Goal: Task Accomplishment & Management: Manage account settings

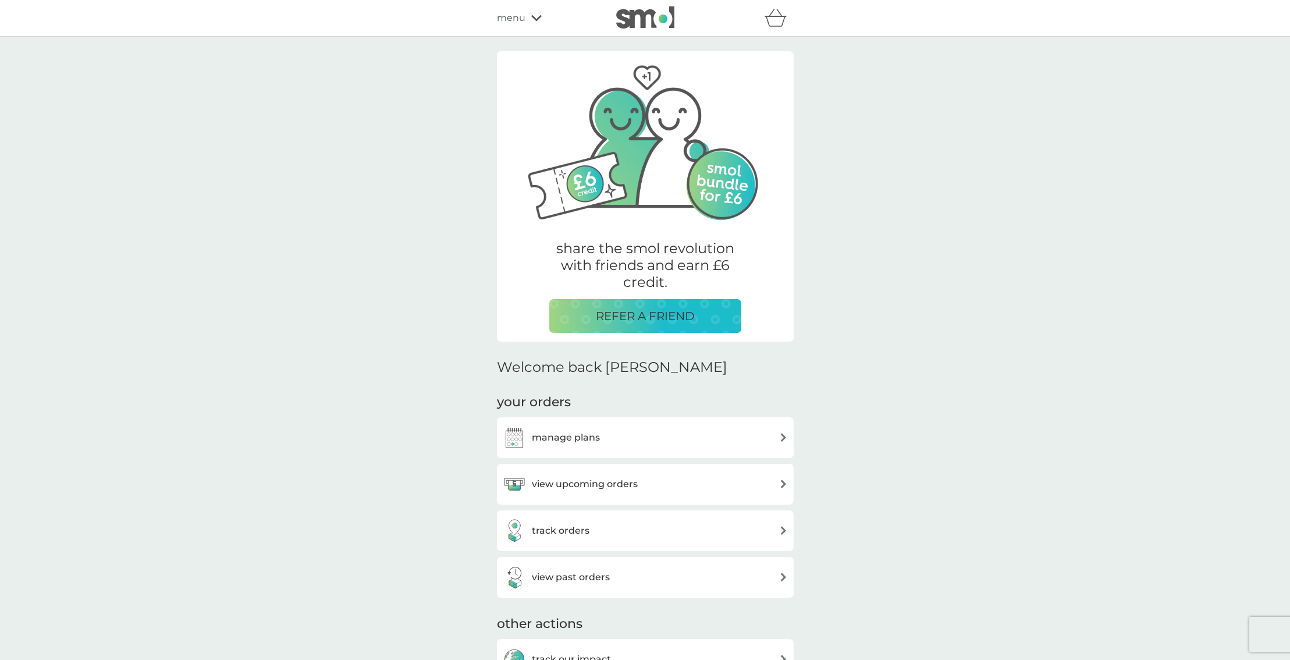
click at [670, 315] on p "REFER A FRIEND" at bounding box center [645, 316] width 99 height 19
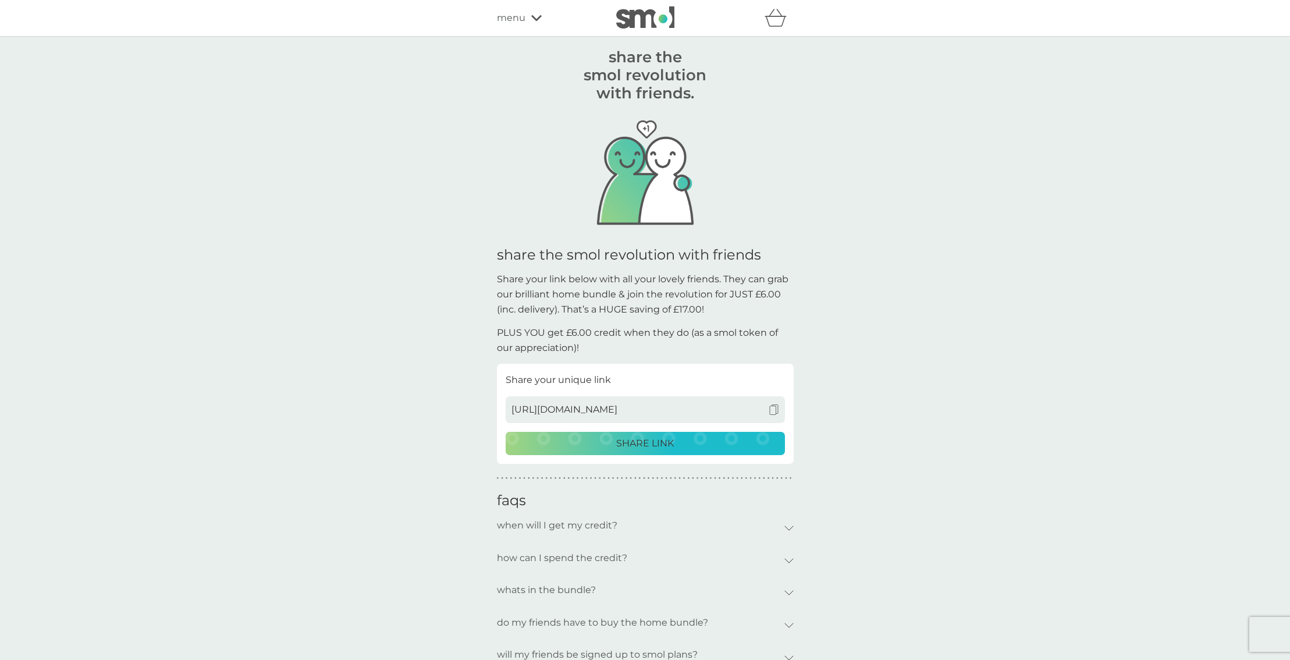
click at [689, 442] on div "SHARE LINK" at bounding box center [645, 443] width 264 height 15
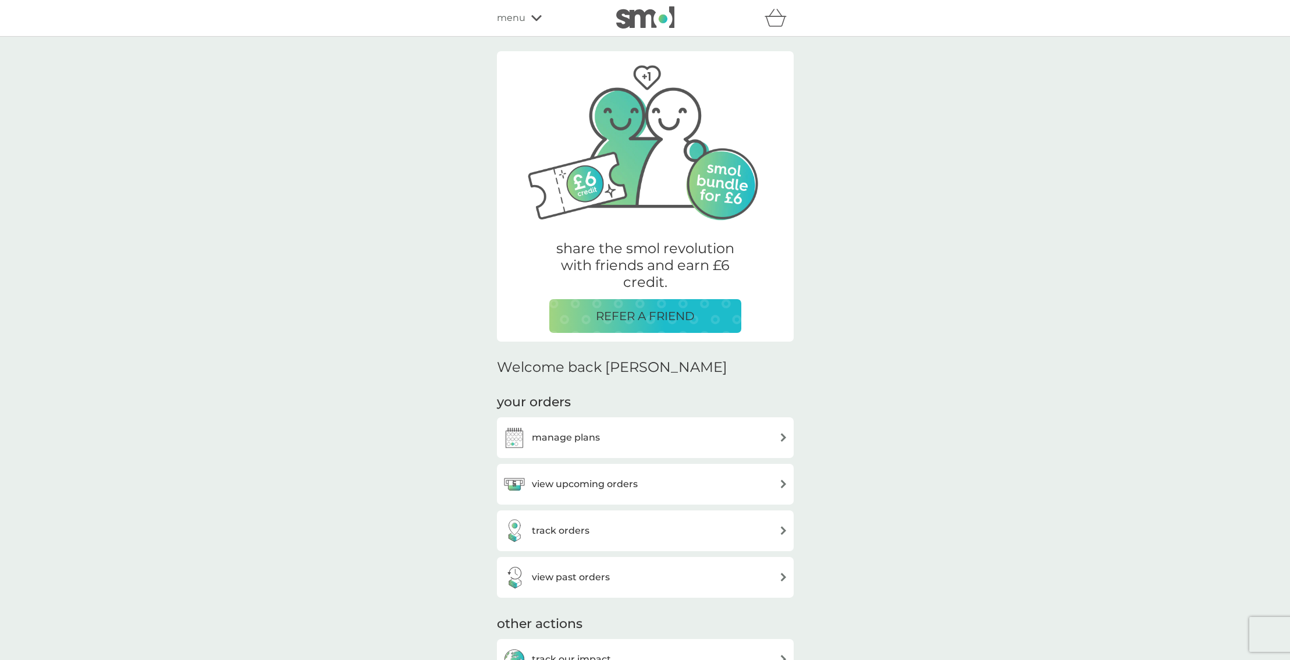
click at [599, 430] on div "manage plans" at bounding box center [645, 437] width 285 height 23
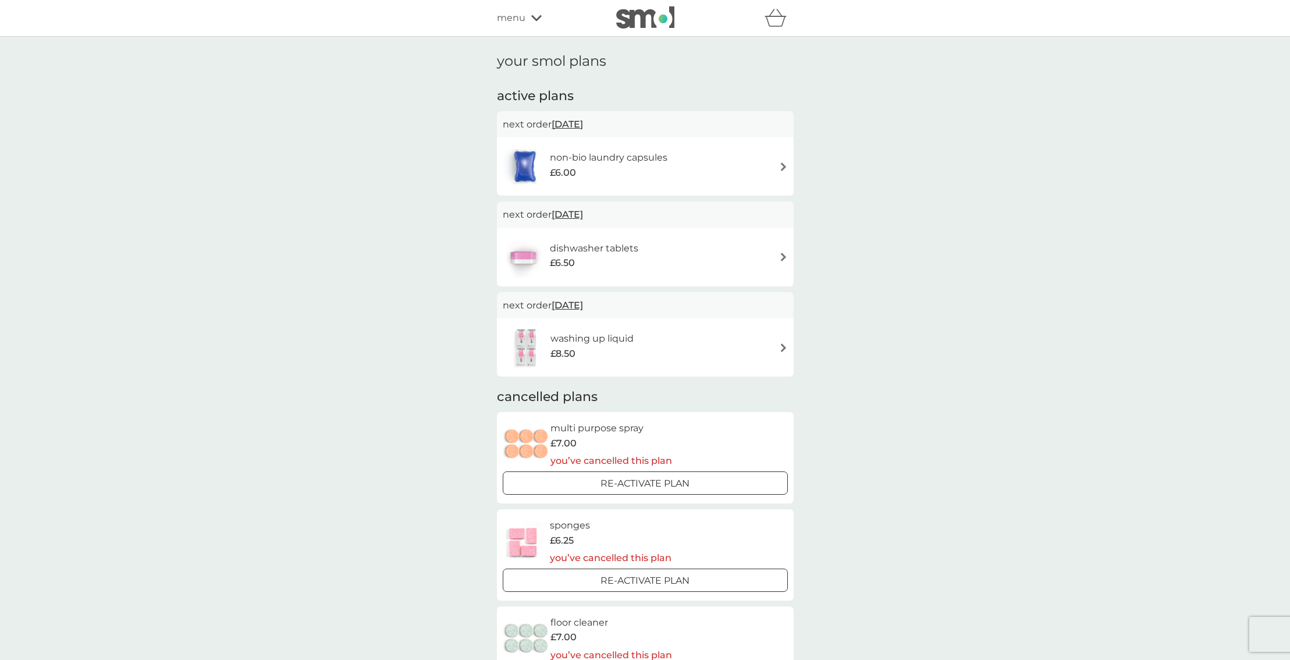
click at [709, 347] on div "washing up liquid £8.50" at bounding box center [645, 347] width 285 height 41
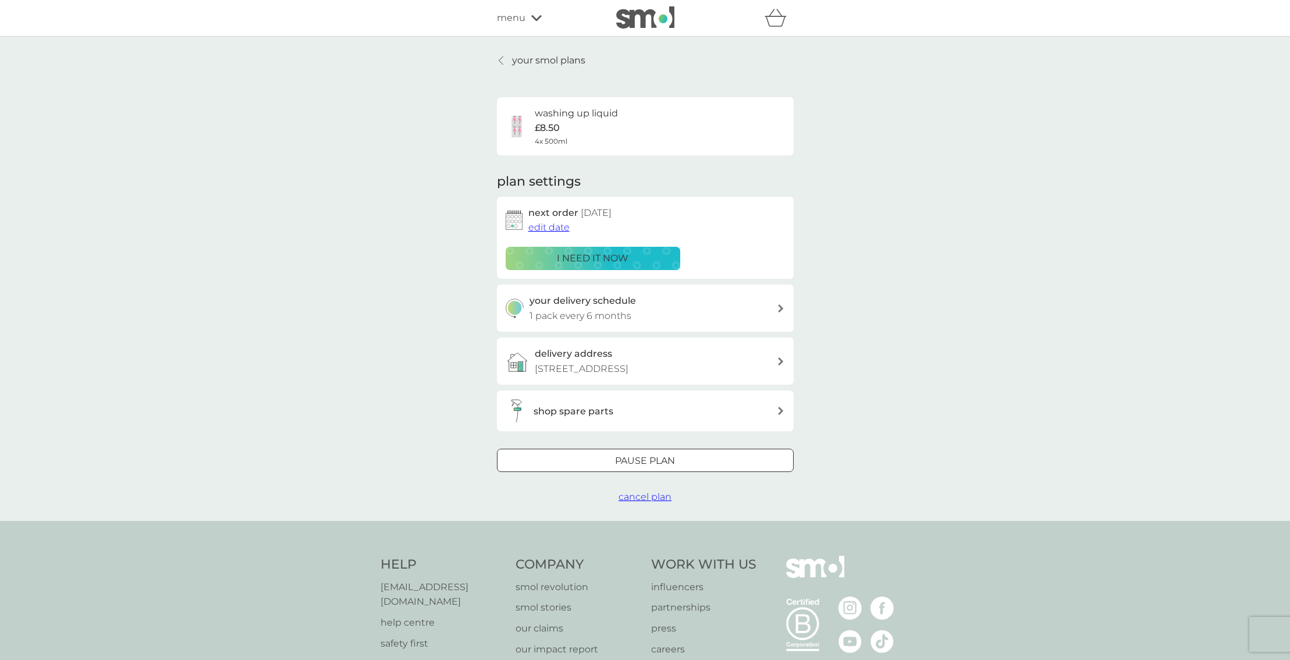
click at [548, 224] on span "edit date" at bounding box center [548, 227] width 41 height 11
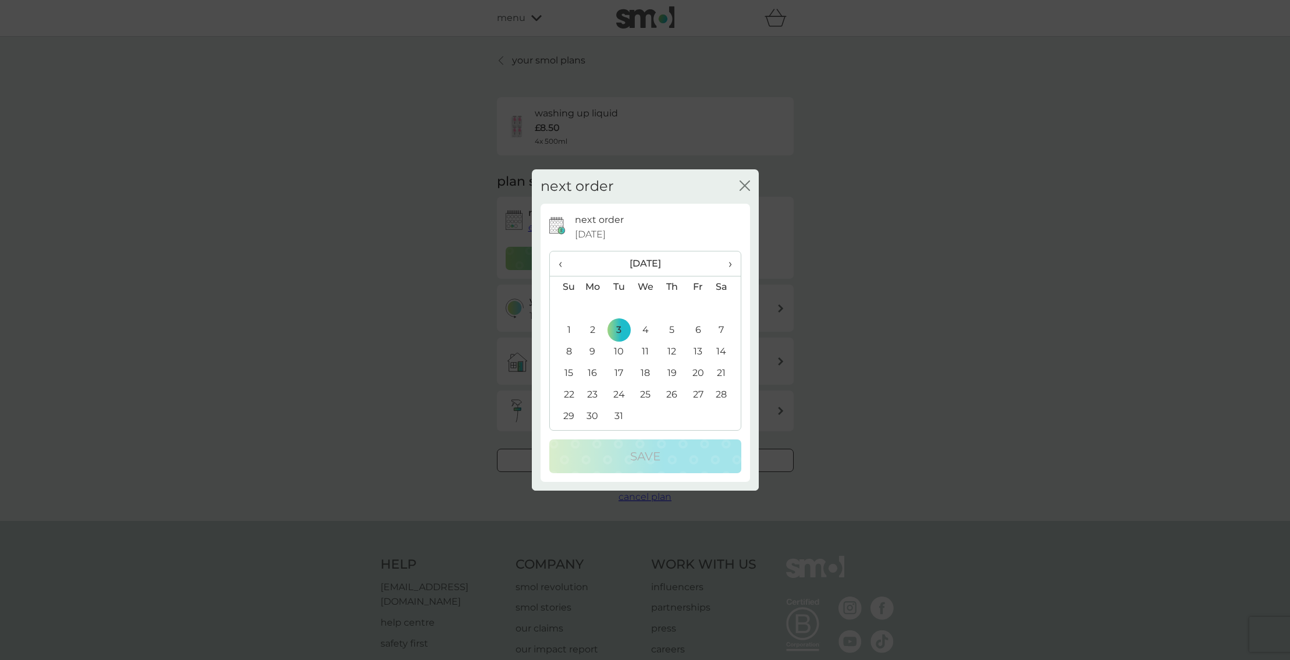
click at [563, 262] on span "‹" at bounding box center [565, 263] width 12 height 24
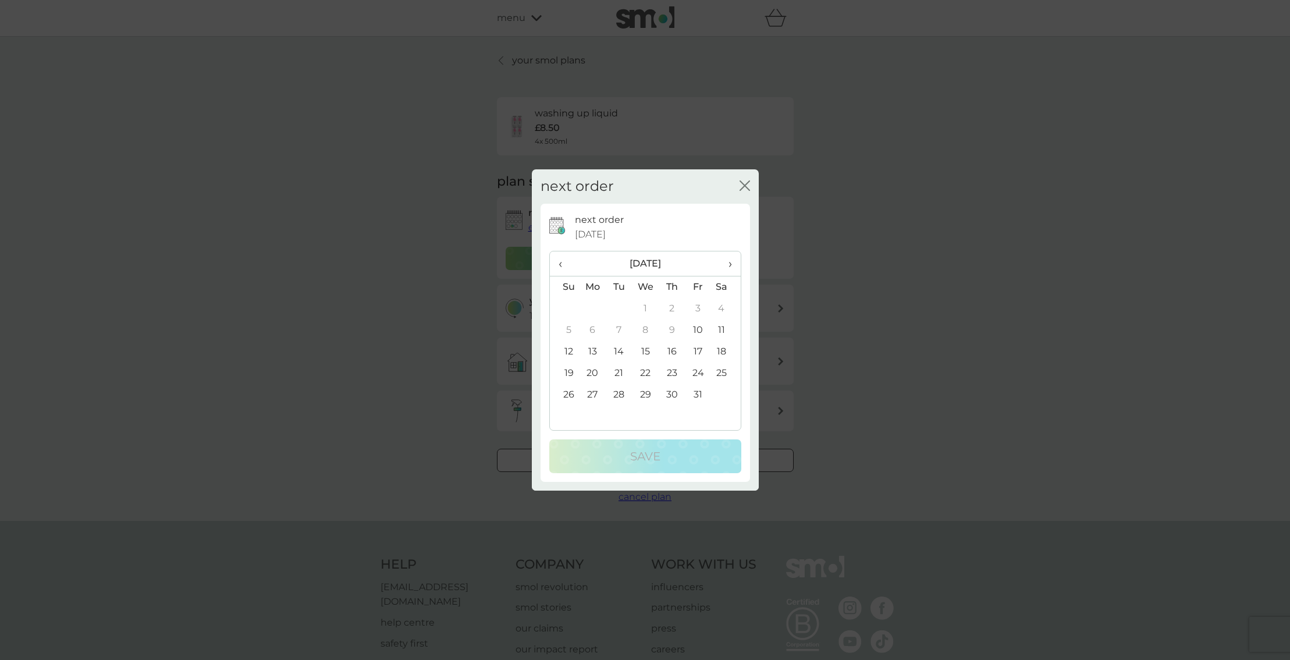
click at [563, 262] on span "‹" at bounding box center [565, 263] width 12 height 24
click at [729, 262] on span "›" at bounding box center [726, 263] width 12 height 24
click at [729, 259] on span "›" at bounding box center [726, 263] width 12 height 24
click at [723, 307] on td "1" at bounding box center [725, 309] width 29 height 22
click at [670, 454] on div "Save" at bounding box center [645, 456] width 169 height 19
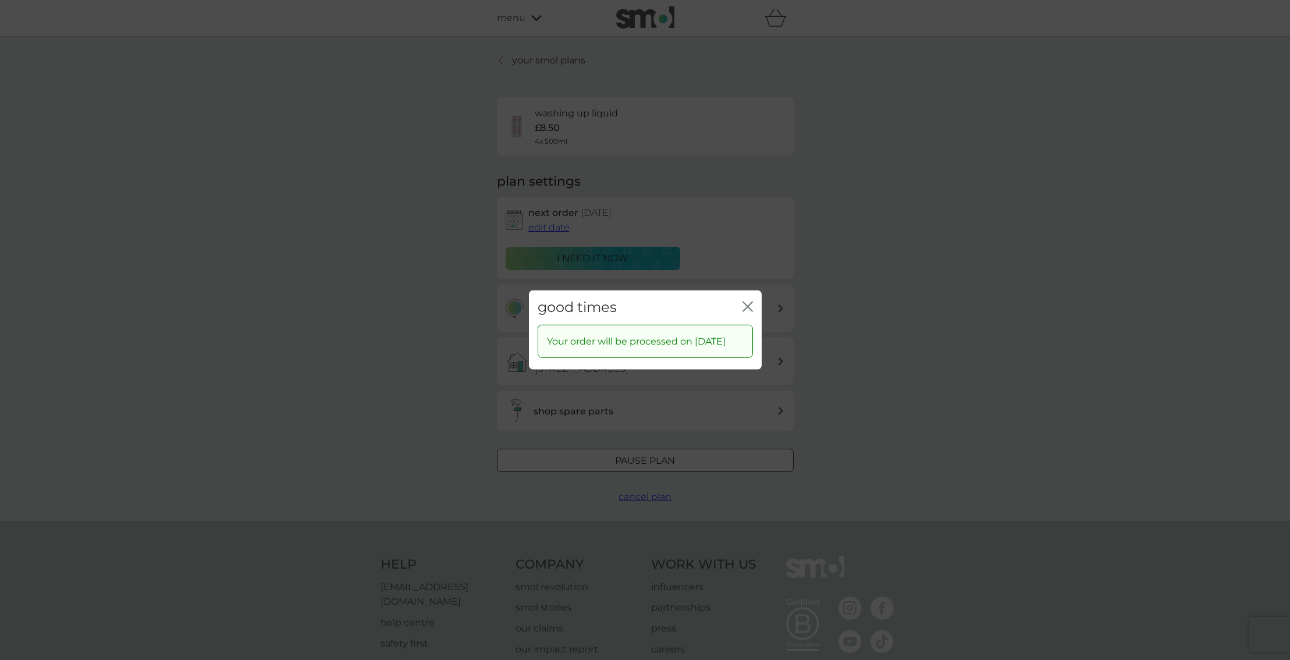
click at [748, 302] on icon "close" at bounding box center [750, 306] width 5 height 9
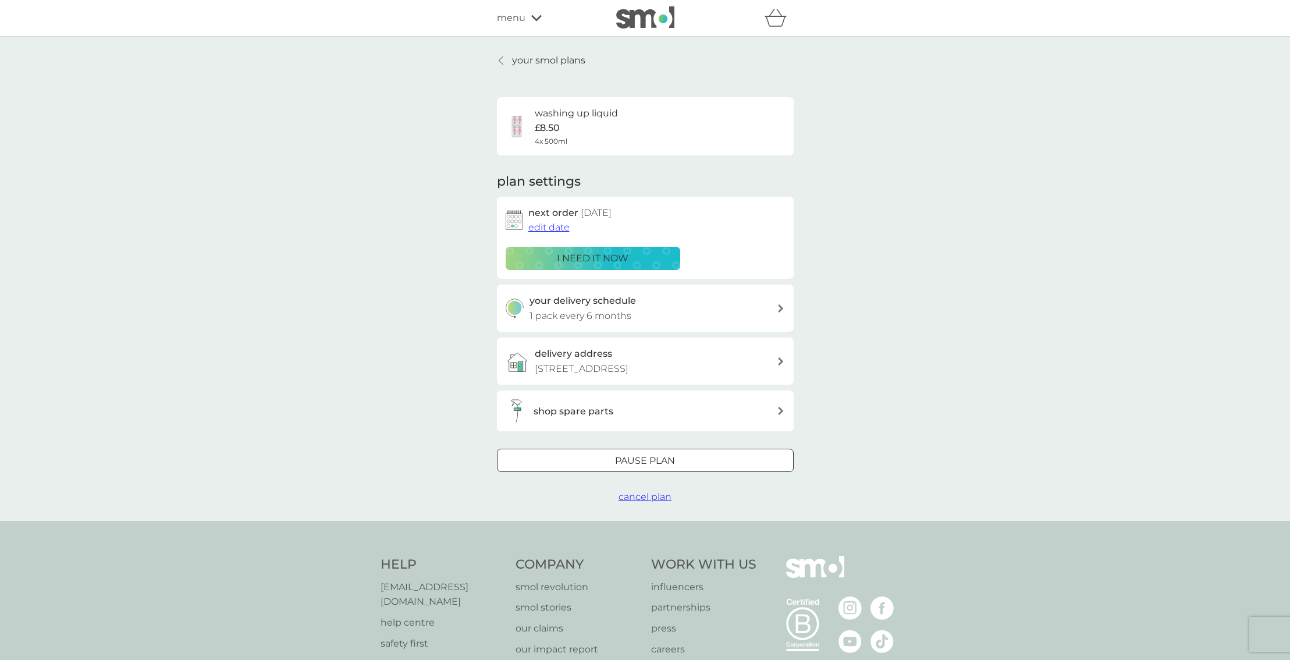
click at [502, 62] on icon at bounding box center [501, 60] width 5 height 9
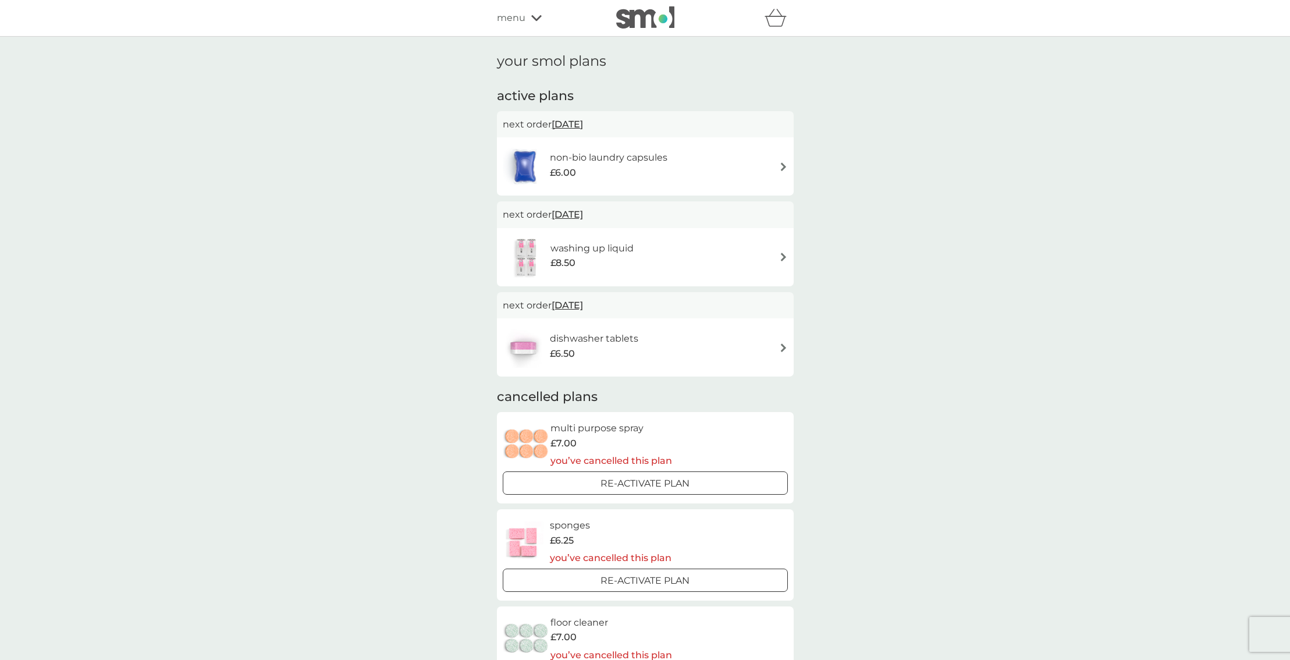
click at [612, 176] on div "£6.00" at bounding box center [609, 172] width 118 height 15
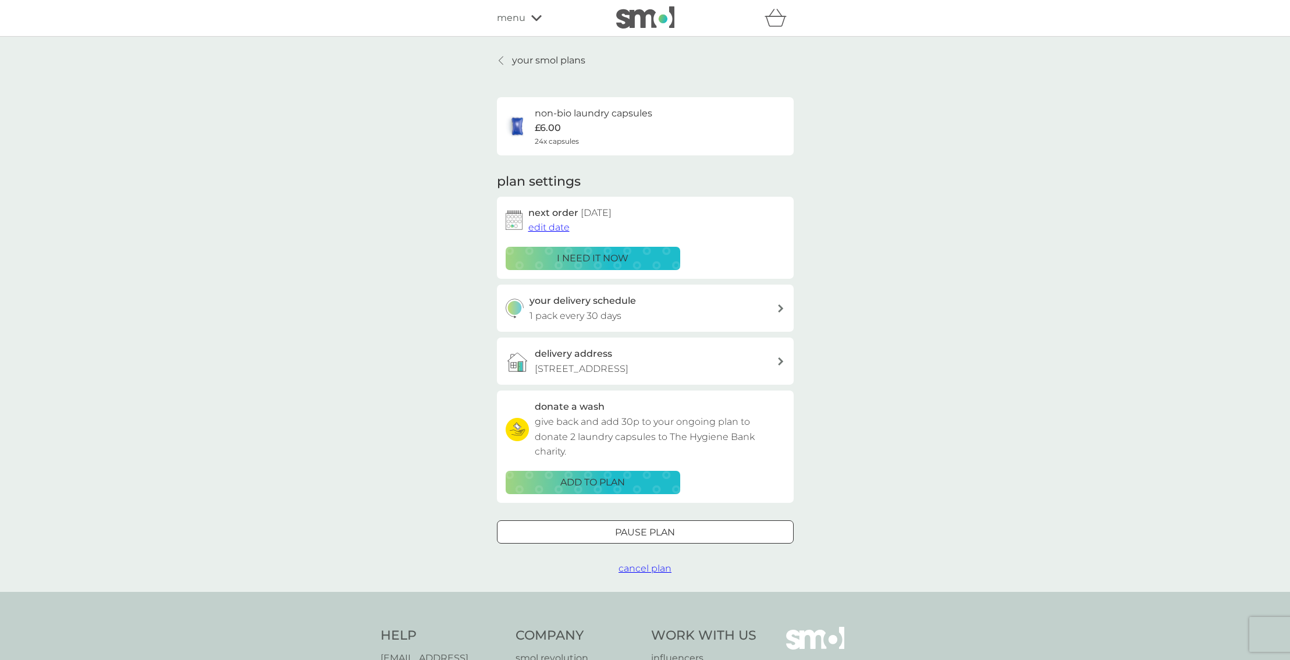
click at [558, 229] on span "edit date" at bounding box center [548, 227] width 41 height 11
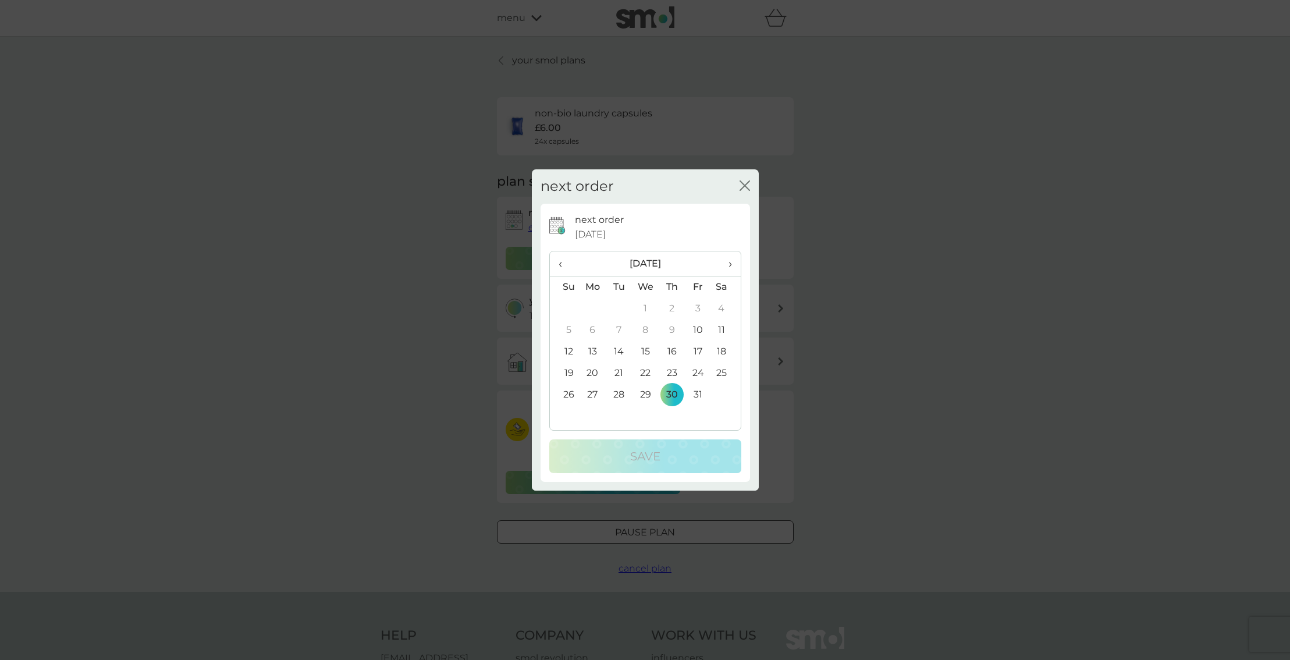
click at [733, 263] on th "›" at bounding box center [725, 263] width 29 height 25
click at [716, 307] on td "1" at bounding box center [725, 309] width 29 height 22
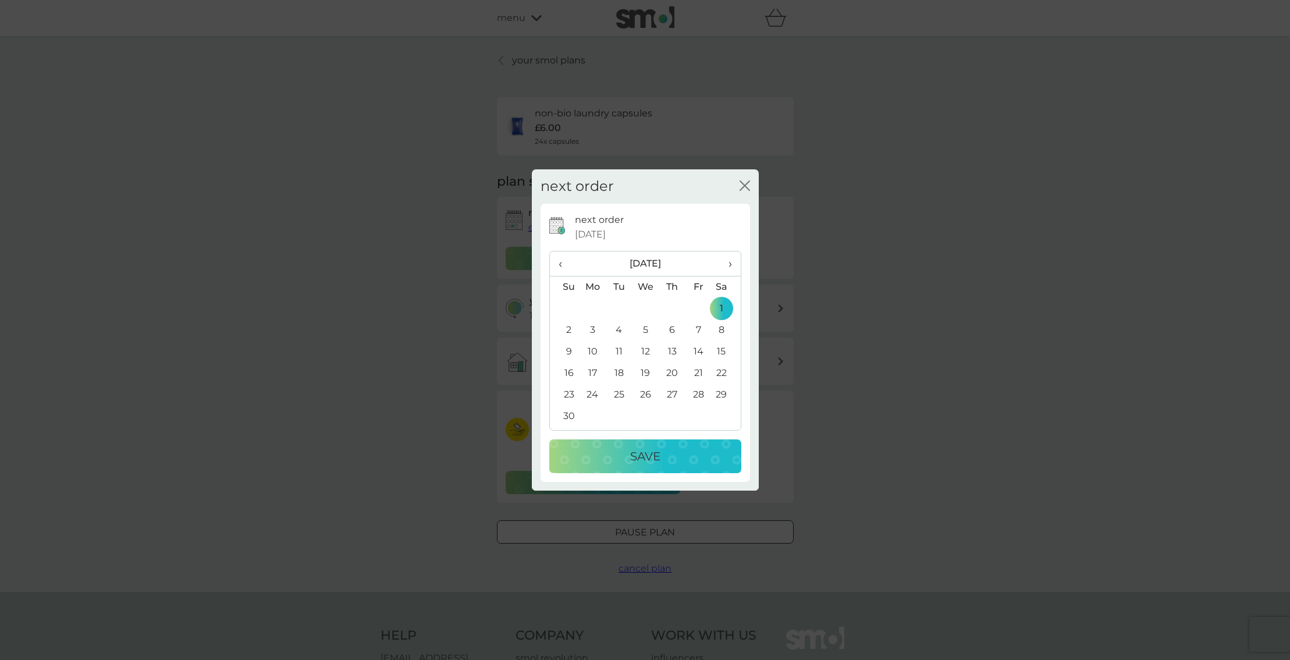
click at [666, 451] on div "Save" at bounding box center [645, 456] width 169 height 19
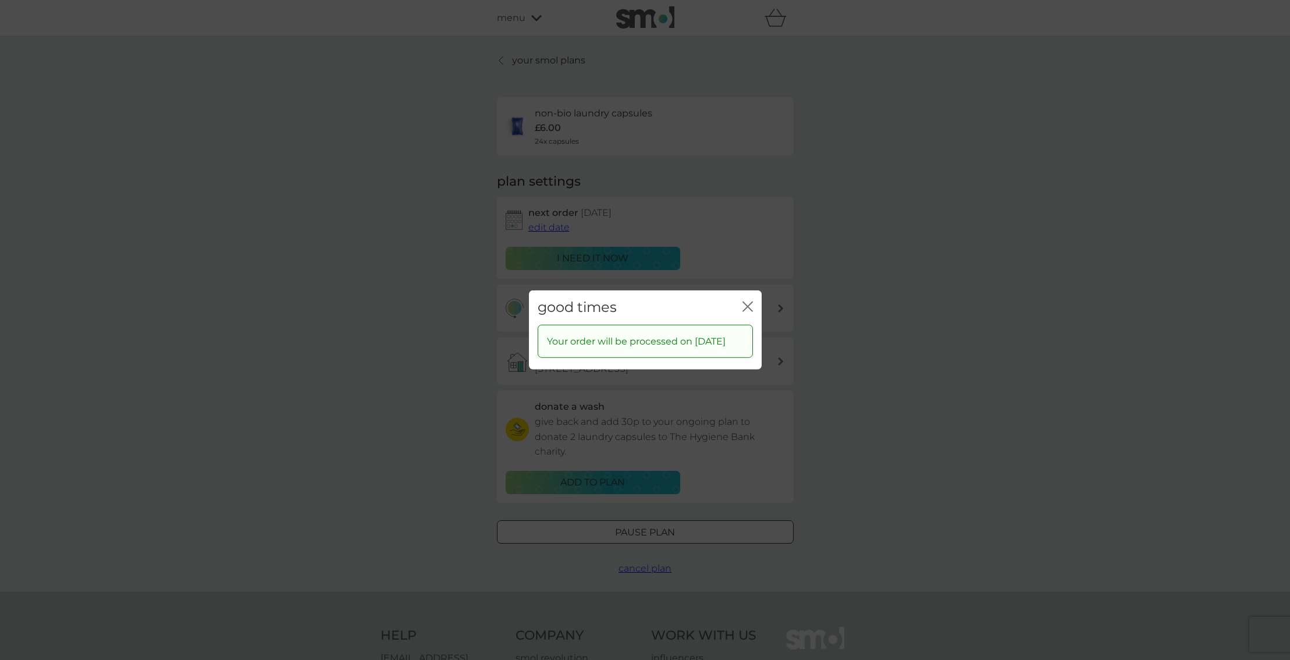
click at [747, 302] on icon "close" at bounding box center [745, 306] width 5 height 9
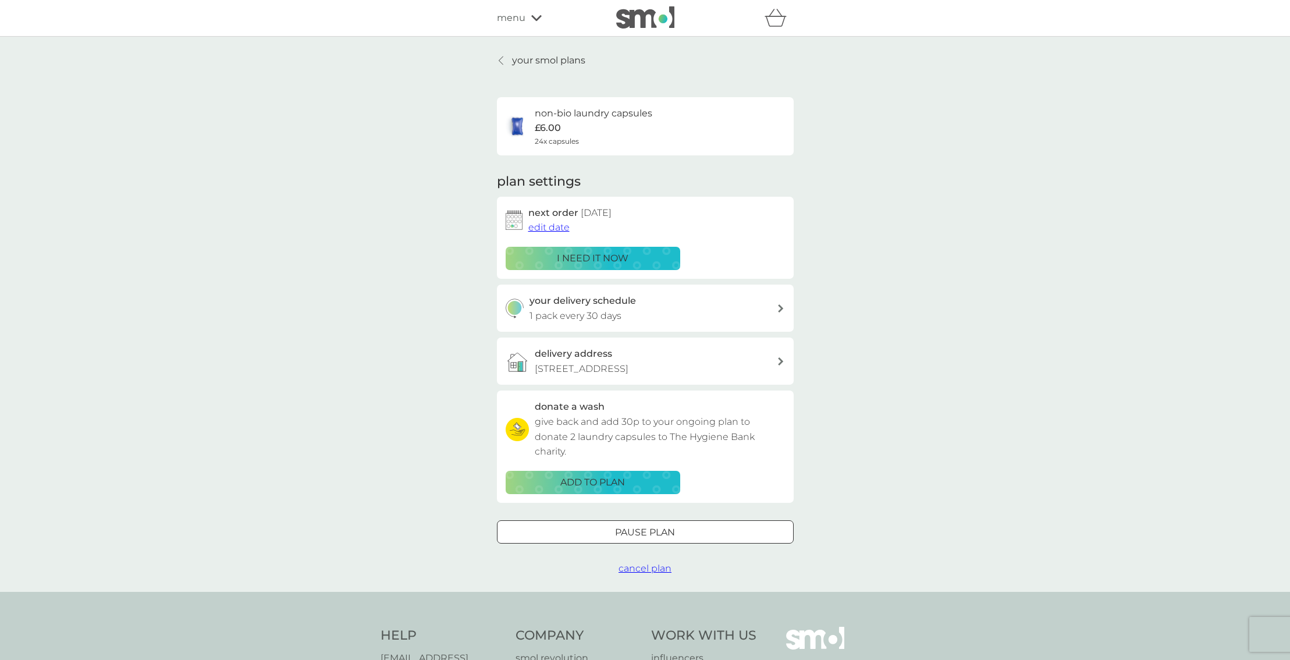
click at [498, 58] on div at bounding box center [502, 60] width 8 height 9
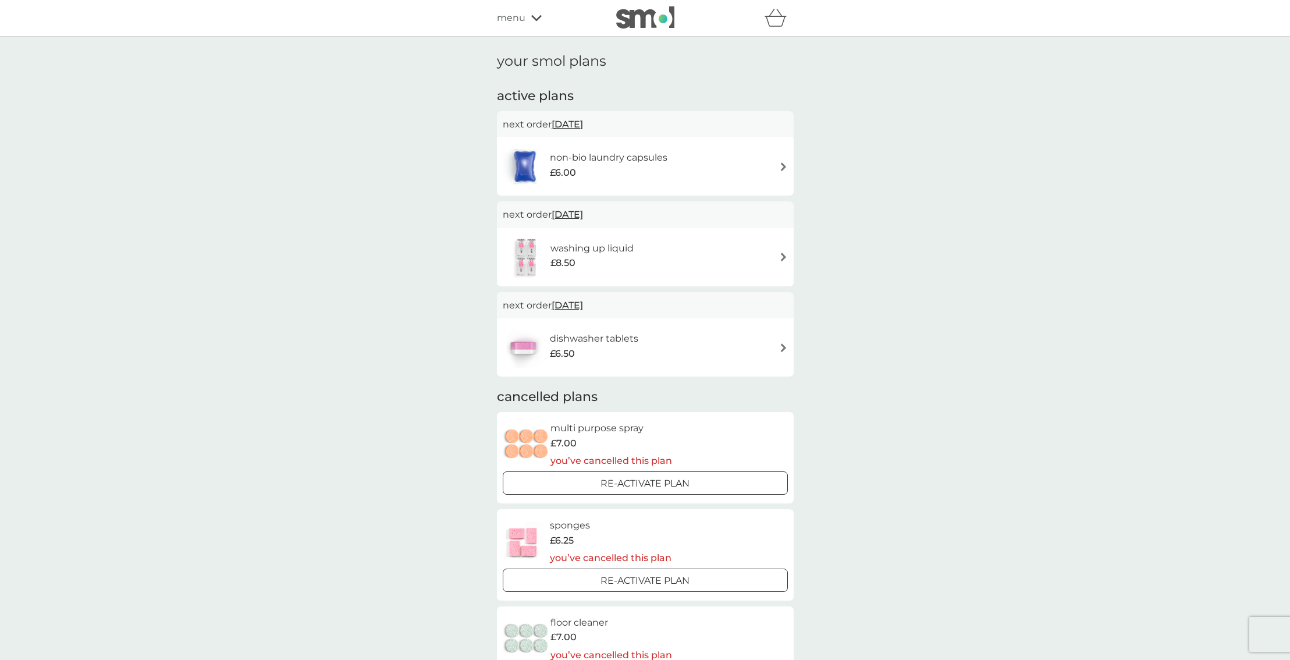
click at [610, 254] on h6 "washing up liquid" at bounding box center [592, 248] width 83 height 15
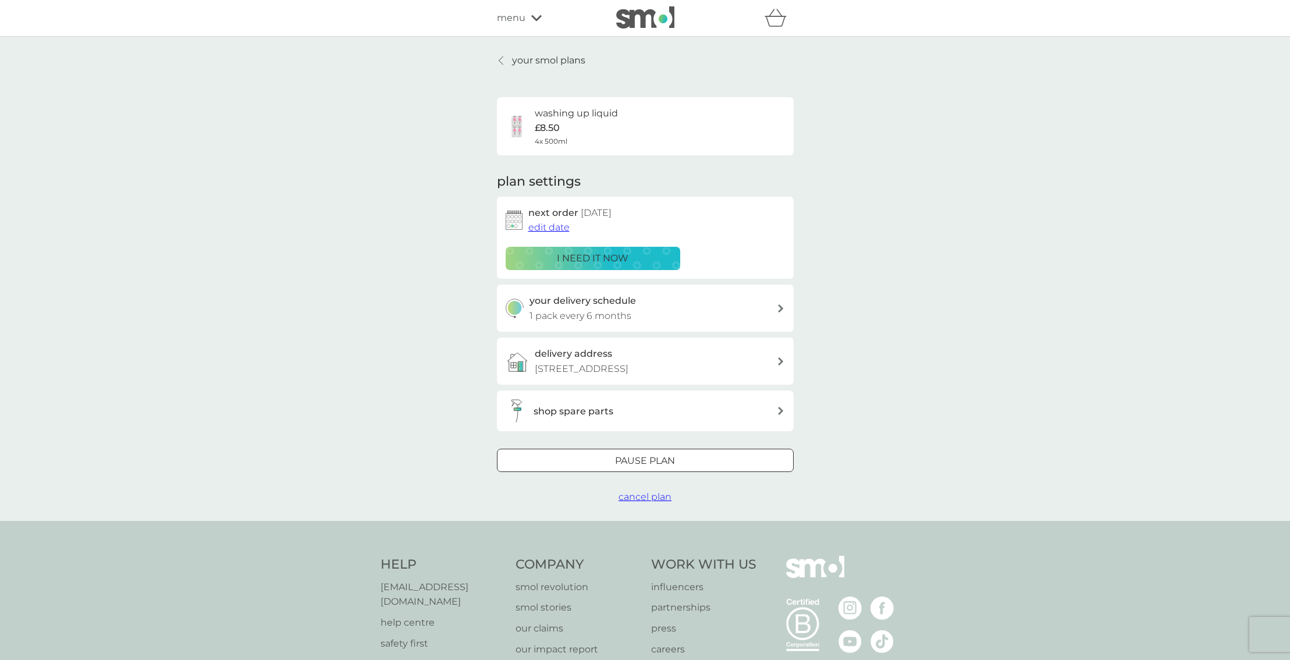
click at [563, 229] on span "edit date" at bounding box center [548, 227] width 41 height 11
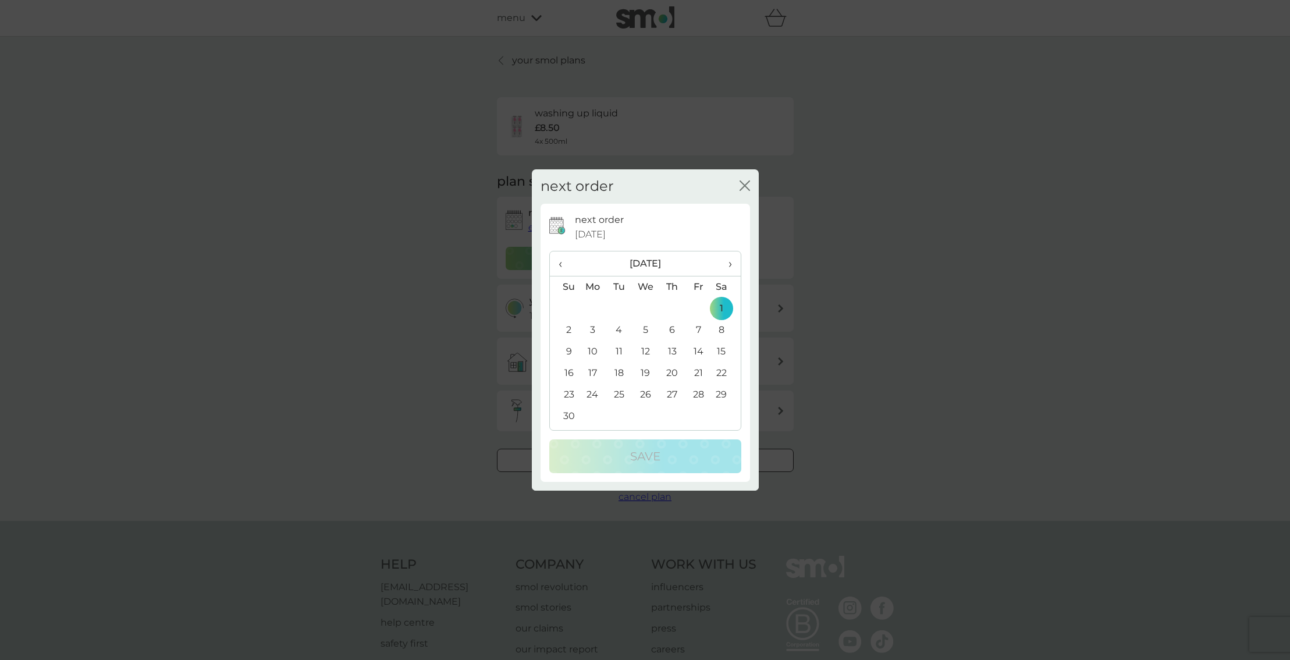
click at [592, 347] on td "10" at bounding box center [593, 352] width 27 height 22
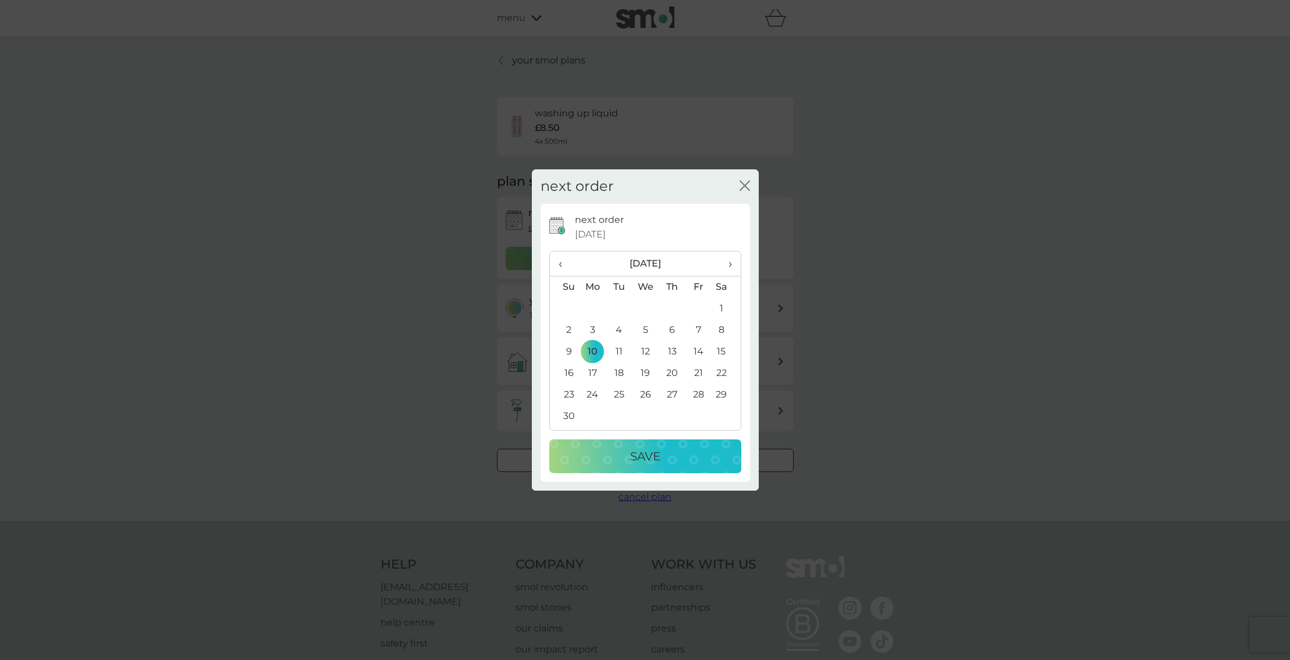
click at [638, 450] on p "Save" at bounding box center [645, 456] width 30 height 19
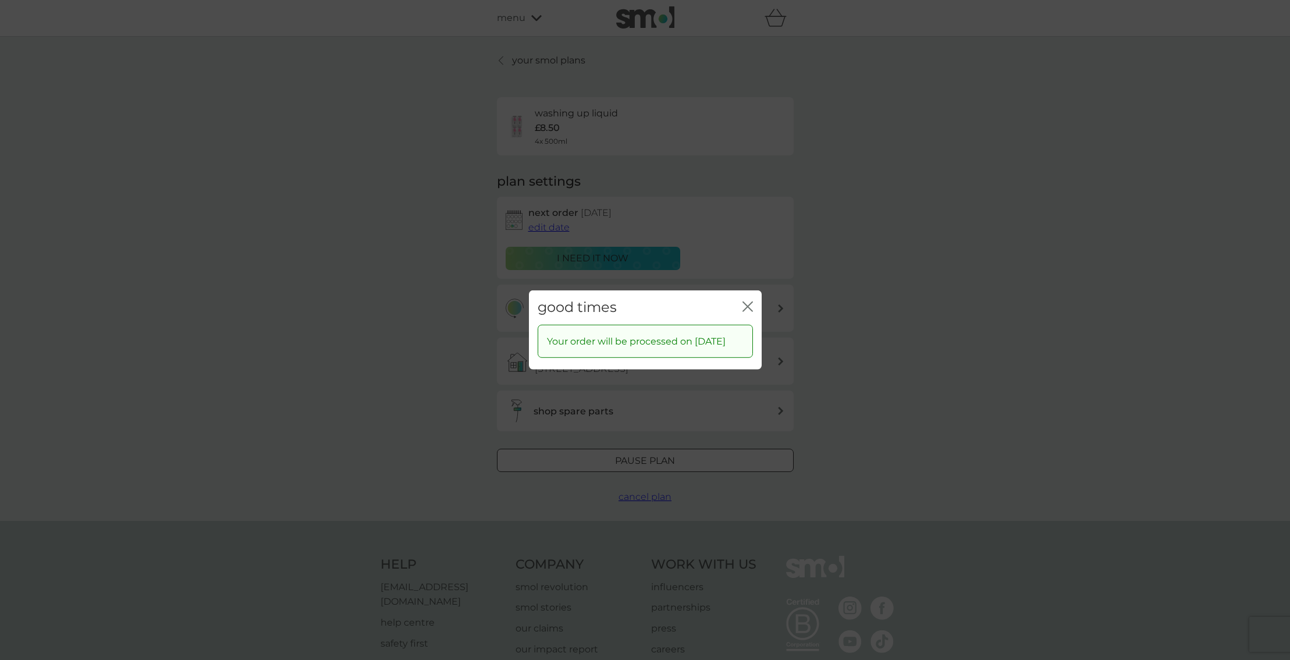
click at [749, 301] on icon "close" at bounding box center [748, 306] width 10 height 10
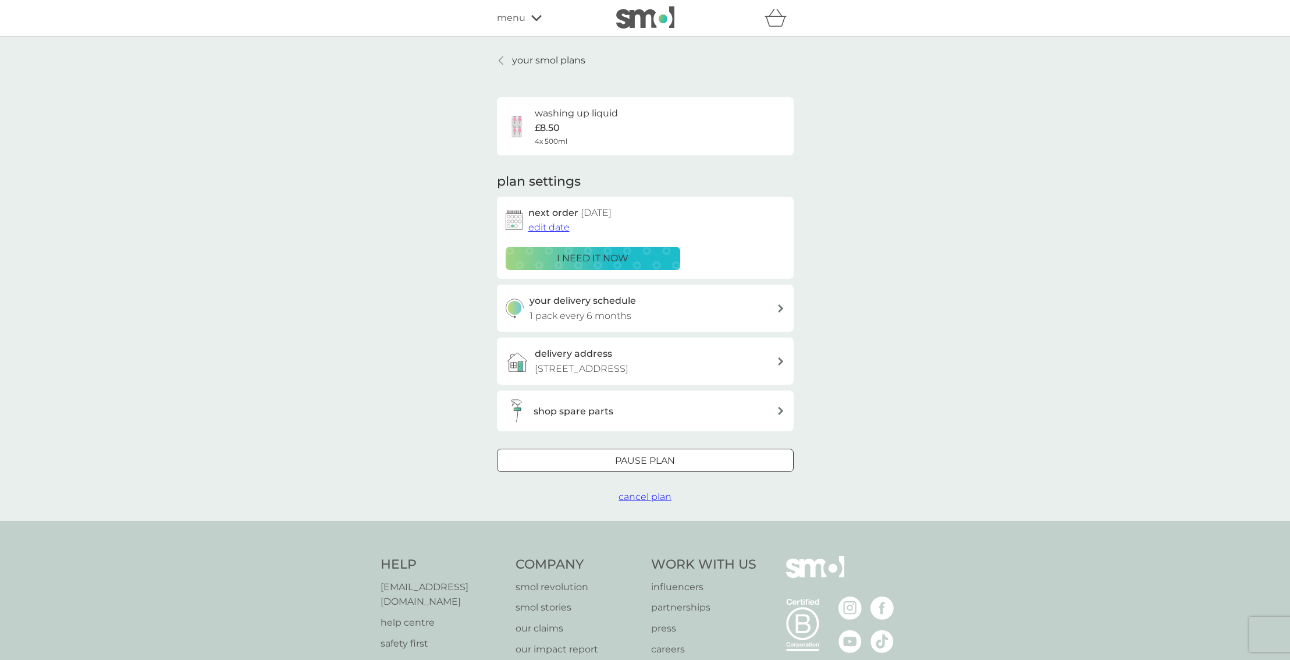
click at [499, 59] on icon at bounding box center [501, 60] width 5 height 9
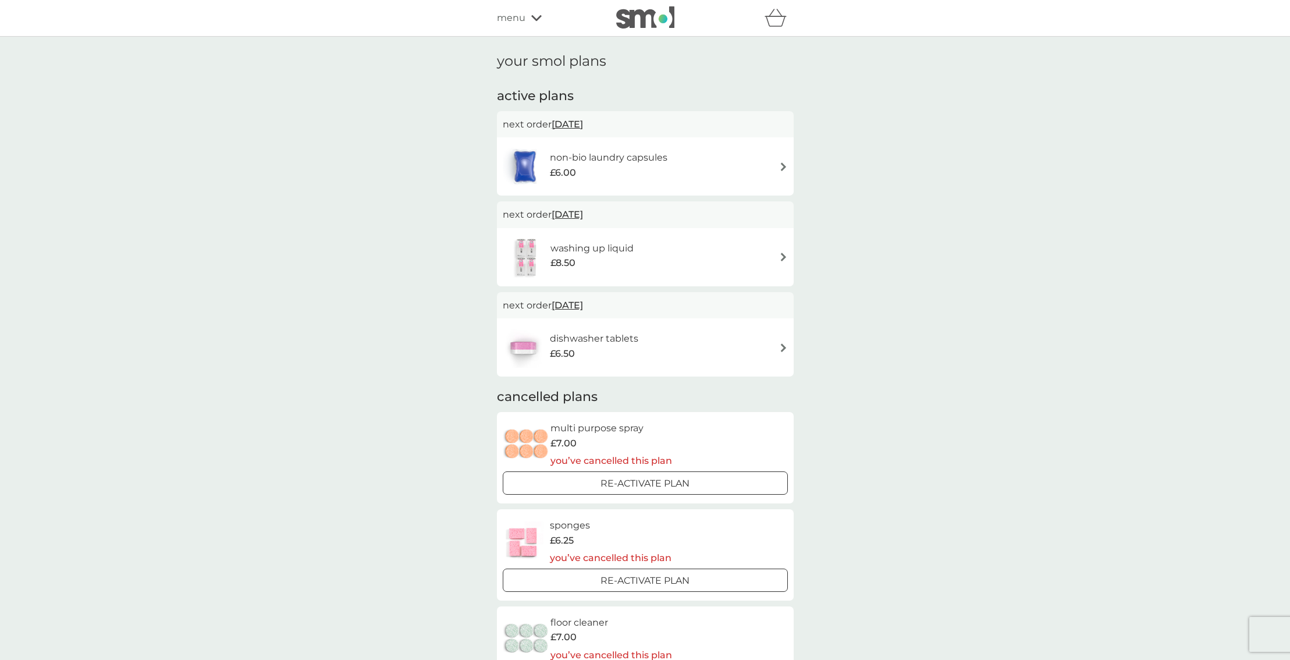
click at [635, 164] on h6 "non-bio laundry capsules" at bounding box center [609, 157] width 118 height 15
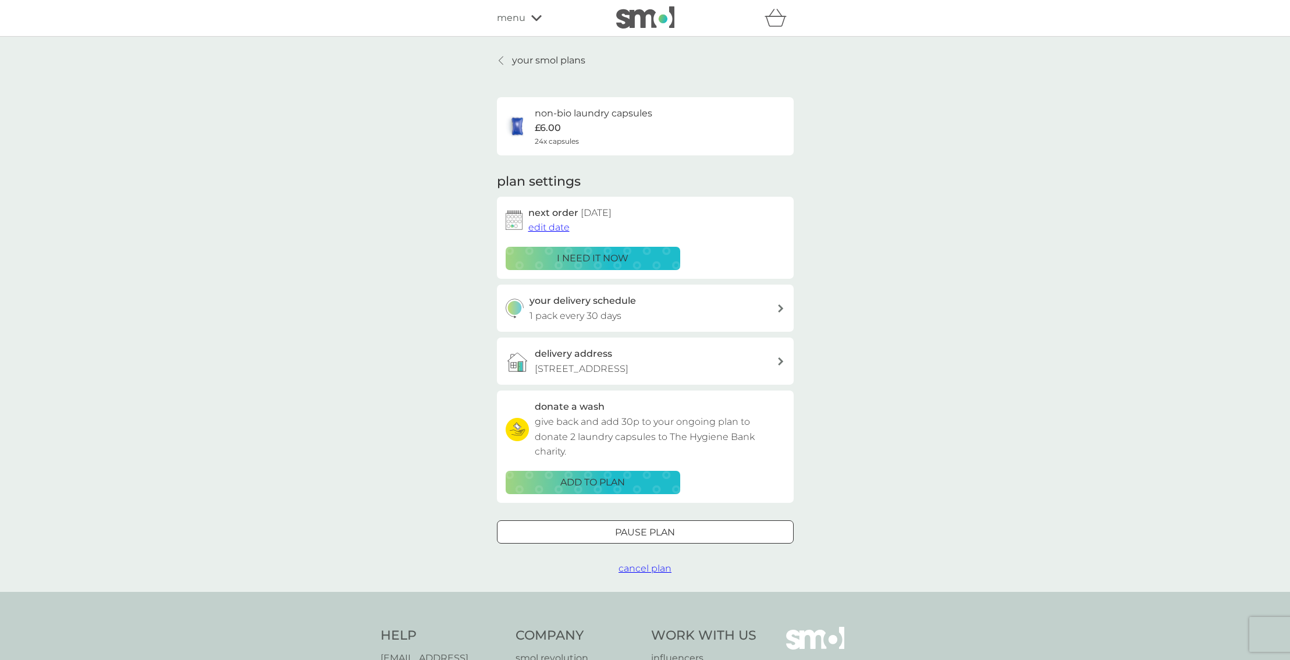
click at [556, 227] on span "edit date" at bounding box center [548, 227] width 41 height 11
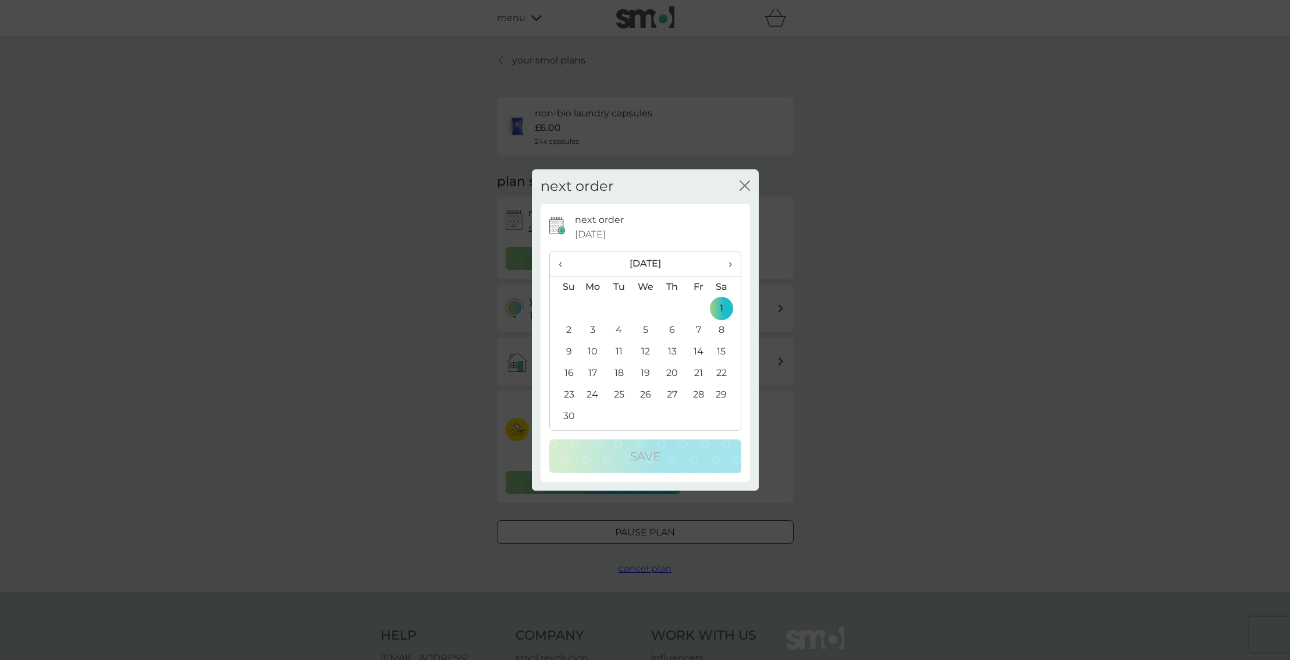
click at [588, 347] on td "10" at bounding box center [593, 352] width 27 height 22
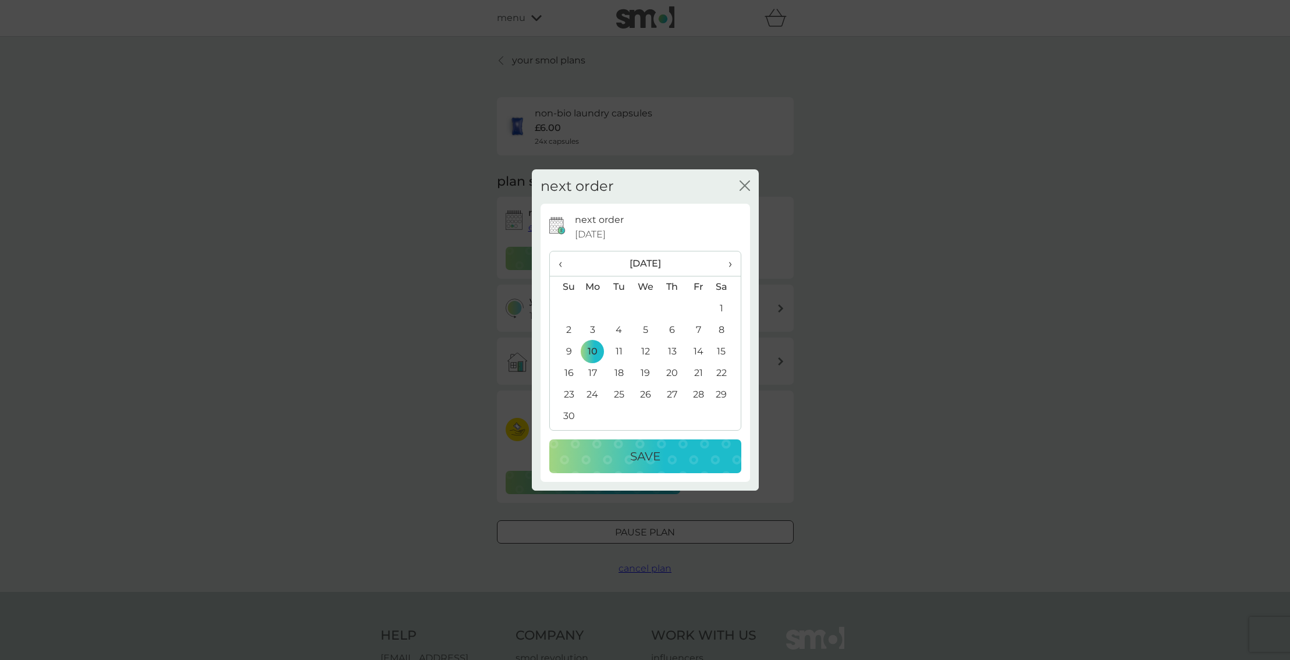
click at [672, 447] on div "Save" at bounding box center [645, 456] width 169 height 19
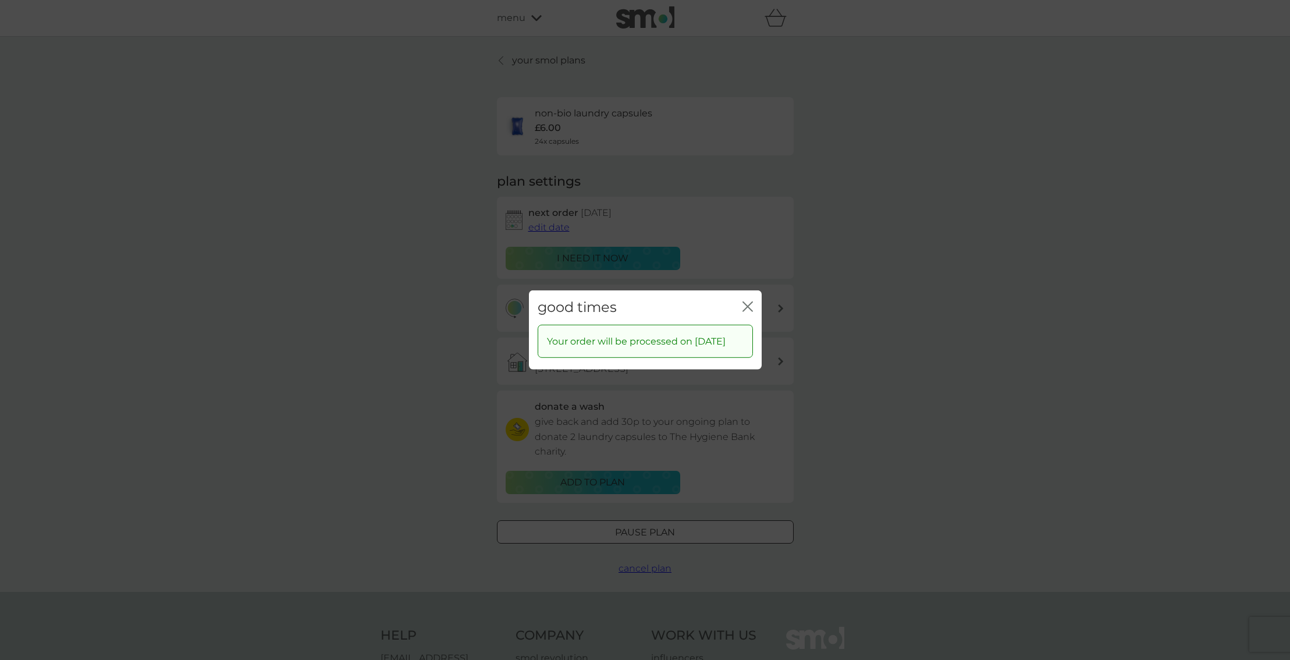
click at [745, 301] on icon "close" at bounding box center [748, 306] width 10 height 10
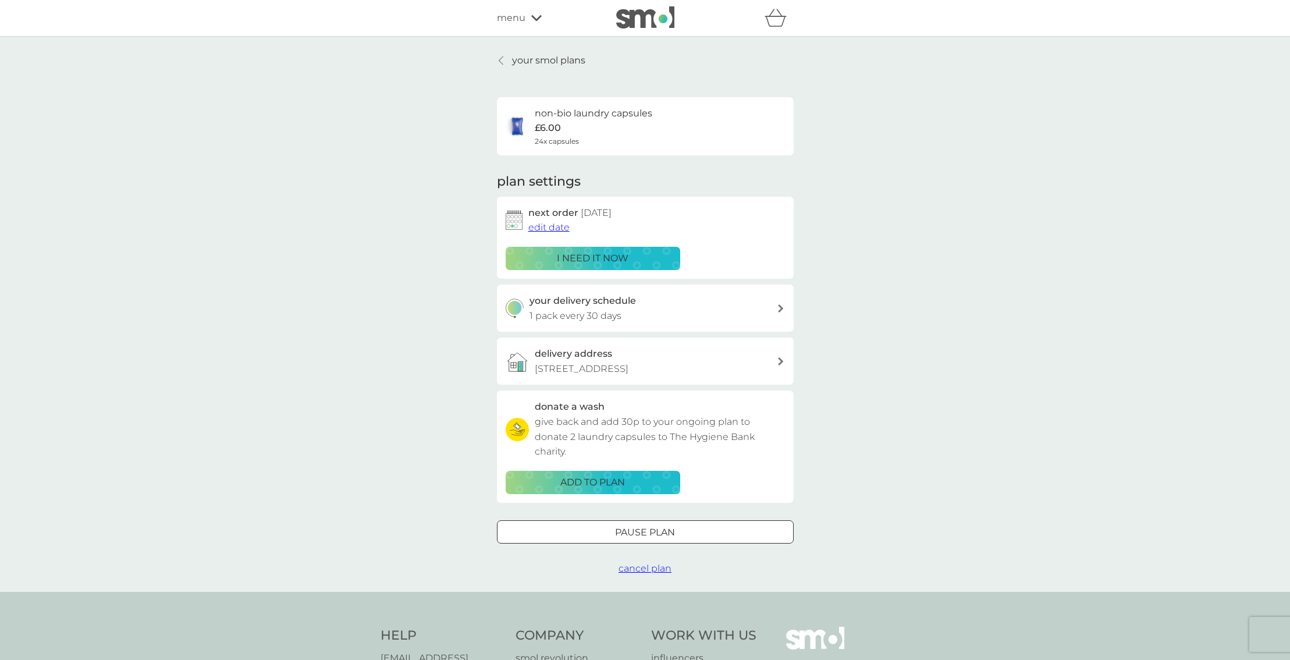
click at [503, 61] on icon at bounding box center [501, 60] width 5 height 9
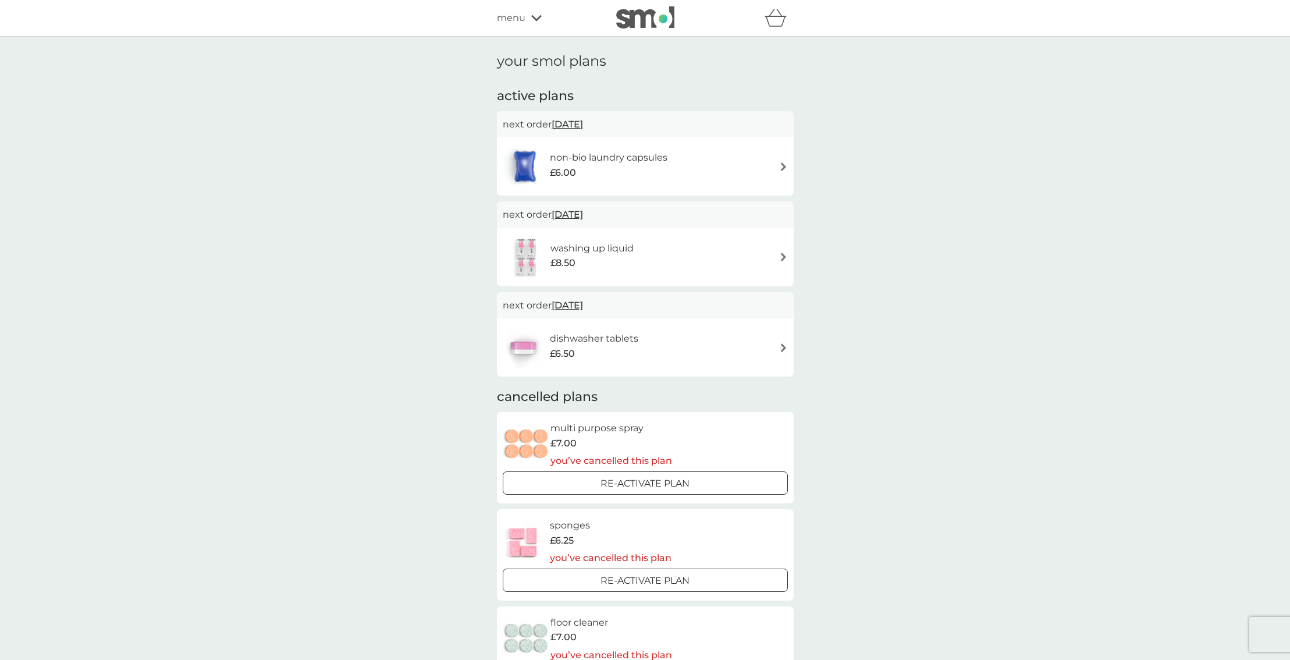
click at [599, 342] on h6 "dishwasher tablets" at bounding box center [594, 338] width 88 height 15
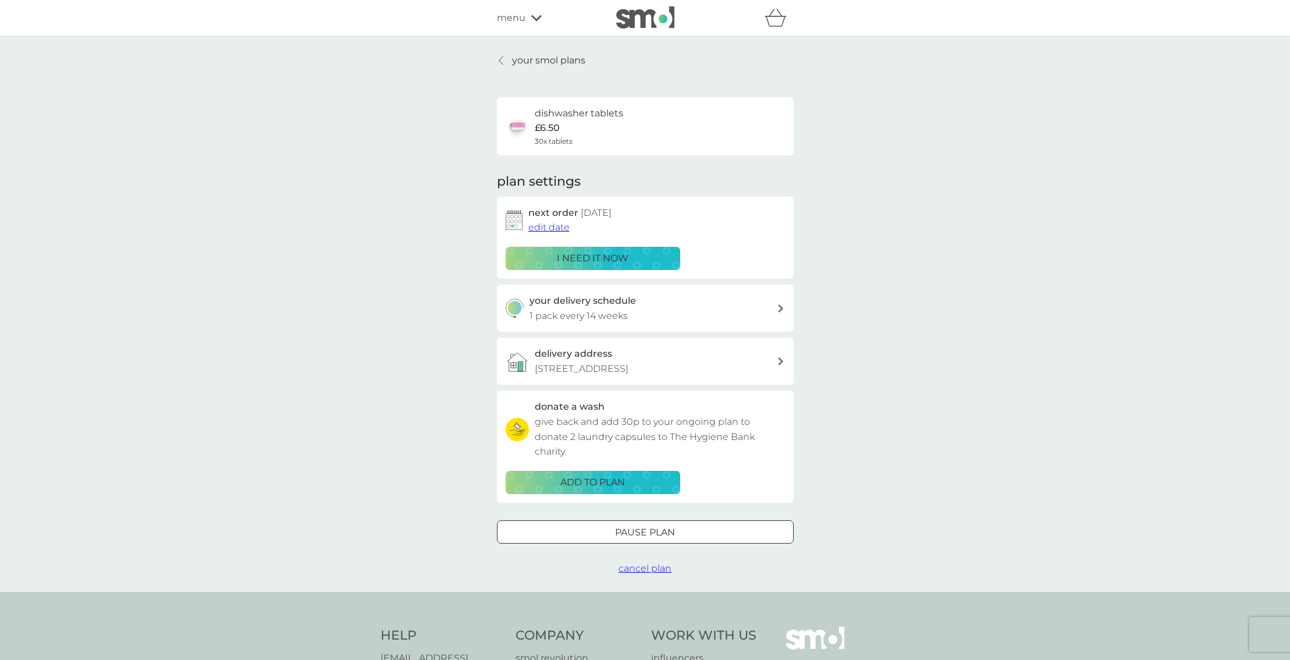
click at [502, 56] on icon at bounding box center [501, 60] width 4 height 8
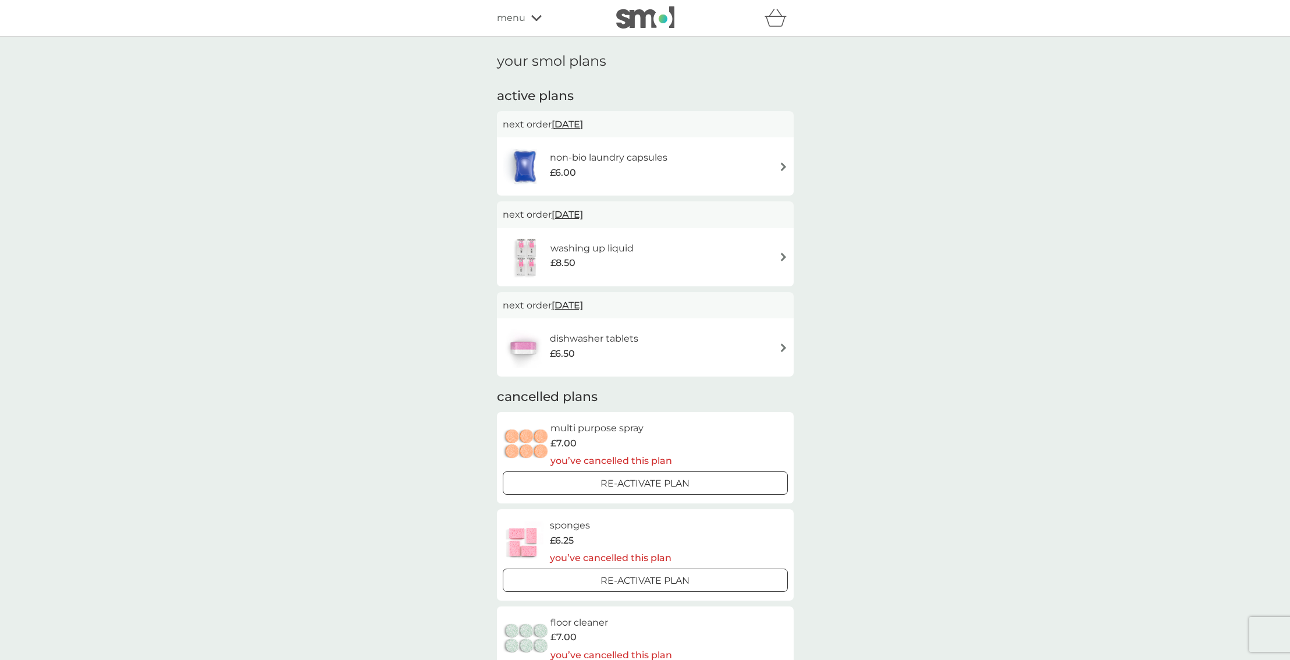
click at [506, 14] on span "menu" at bounding box center [511, 17] width 29 height 15
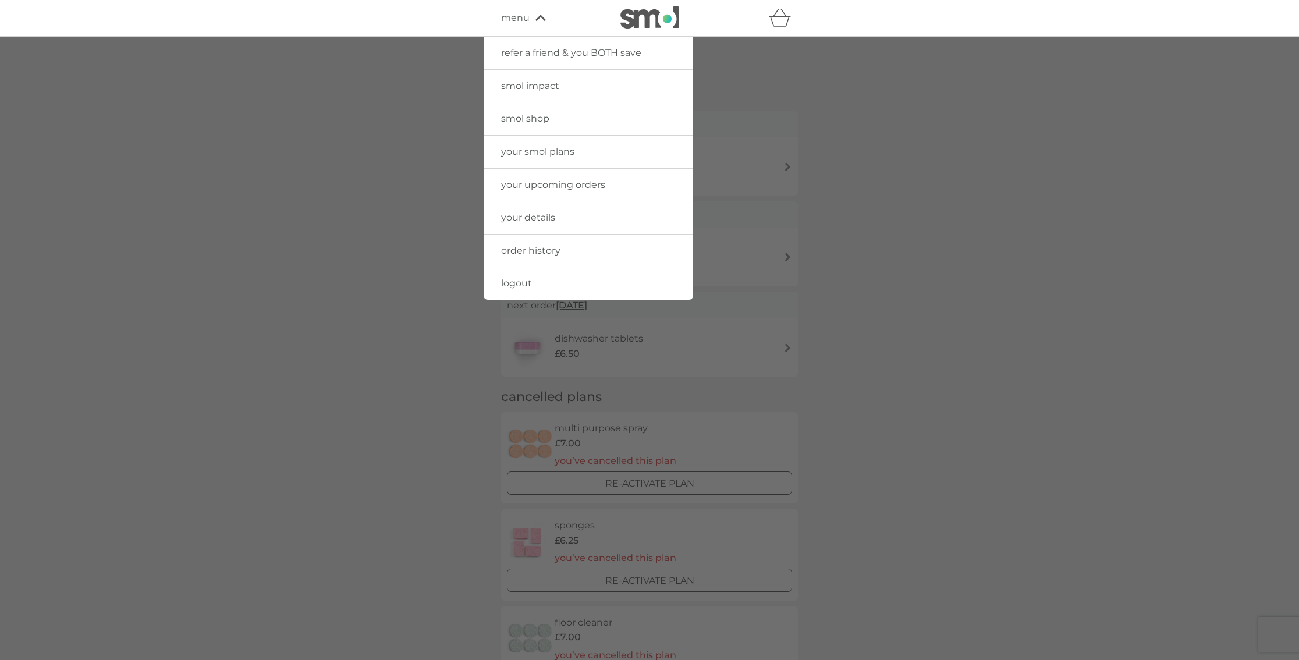
click at [536, 112] on link "smol shop" at bounding box center [589, 118] width 210 height 33
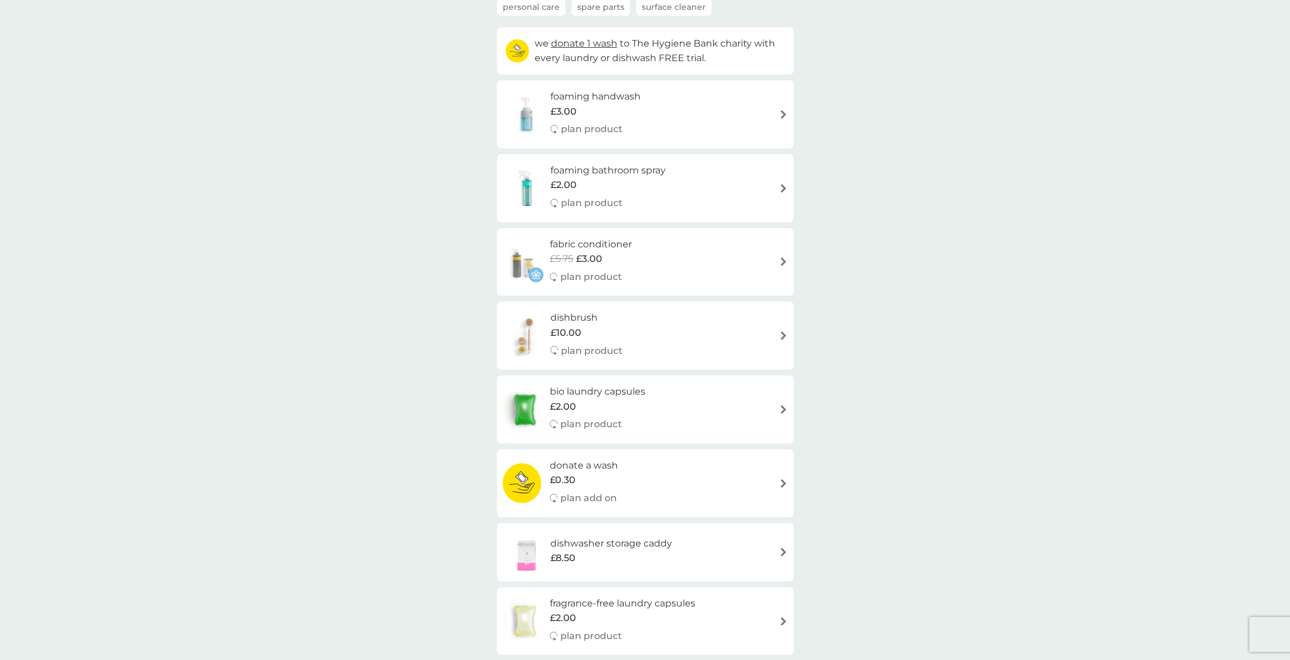
scroll to position [116, 0]
click at [545, 329] on img at bounding box center [527, 330] width 48 height 41
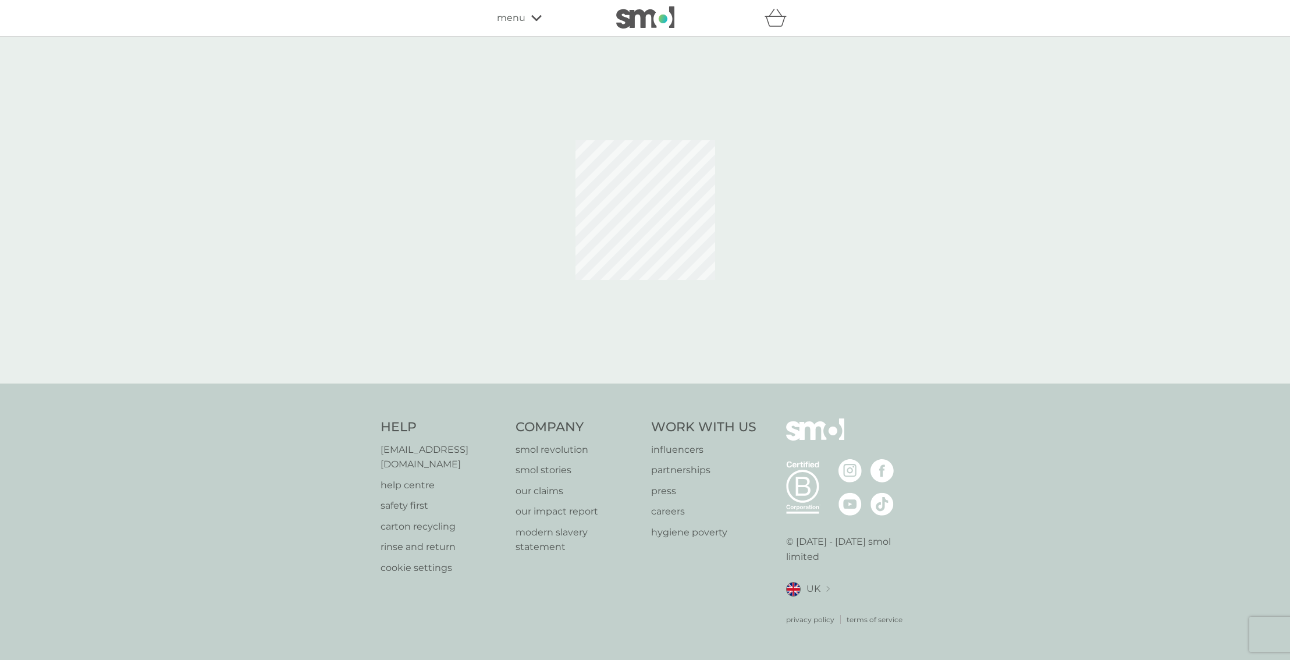
select select "245"
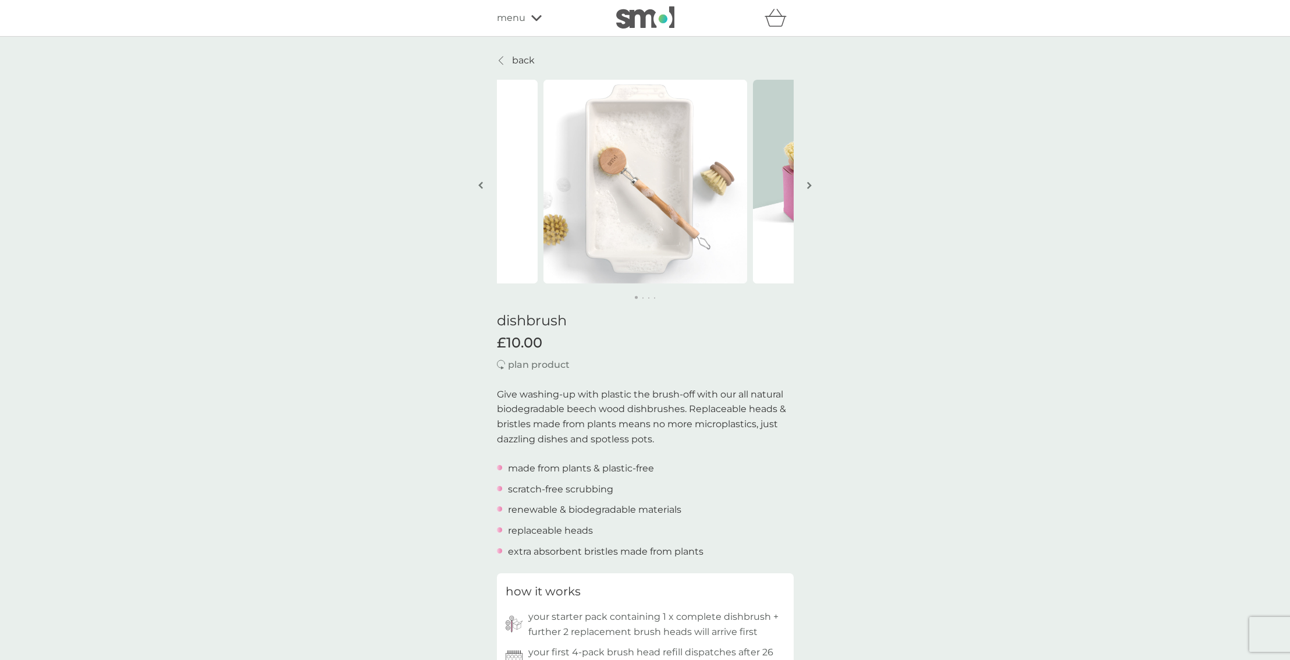
click at [807, 181] on img "button" at bounding box center [809, 185] width 5 height 9
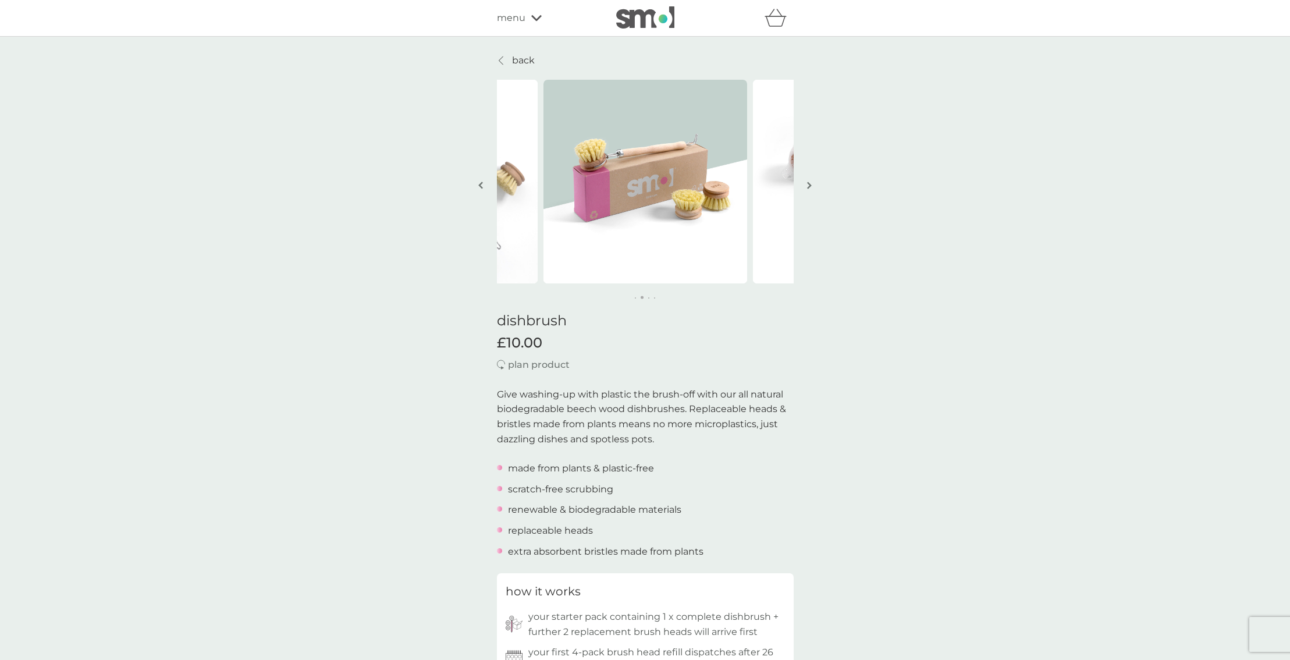
click at [807, 181] on img "button" at bounding box center [809, 185] width 5 height 9
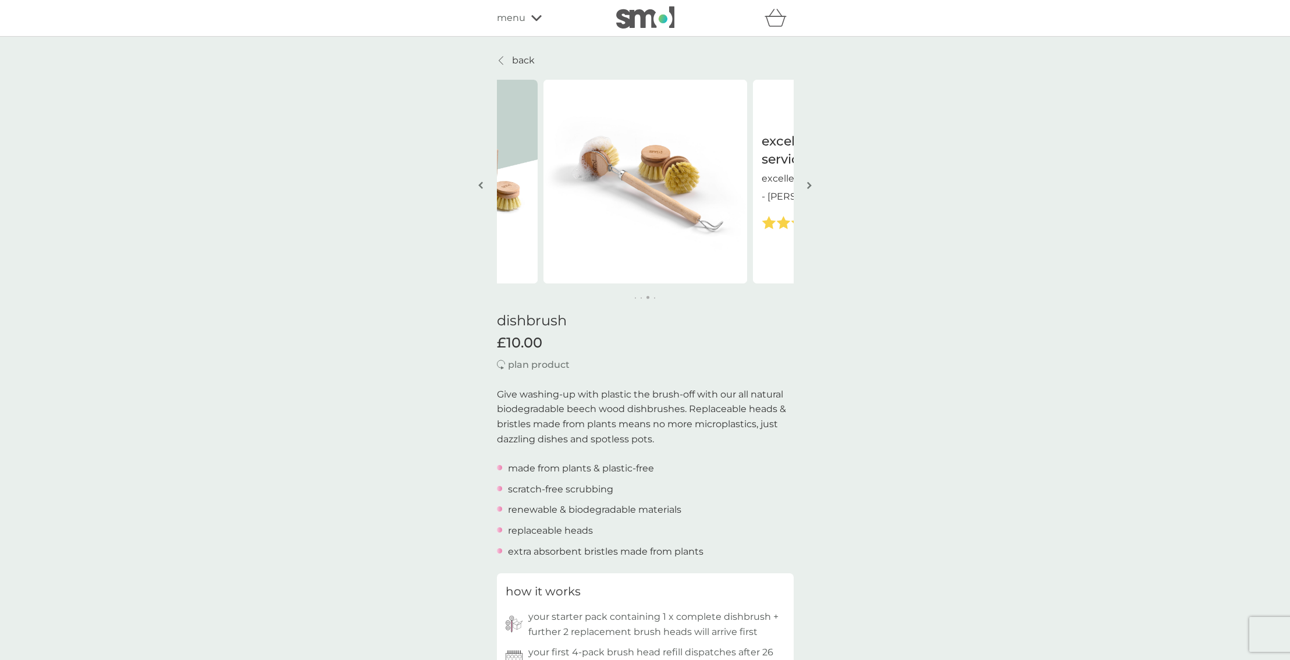
click at [807, 181] on img "button" at bounding box center [809, 185] width 5 height 9
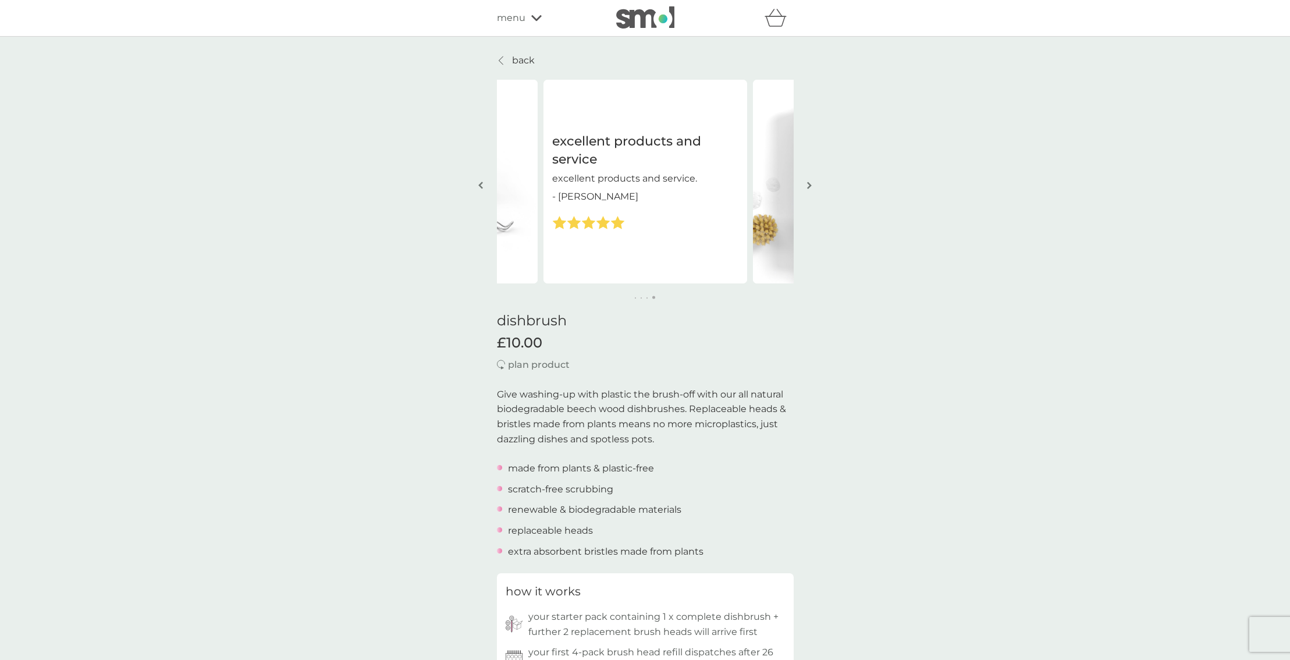
click at [807, 181] on img "button" at bounding box center [809, 185] width 5 height 9
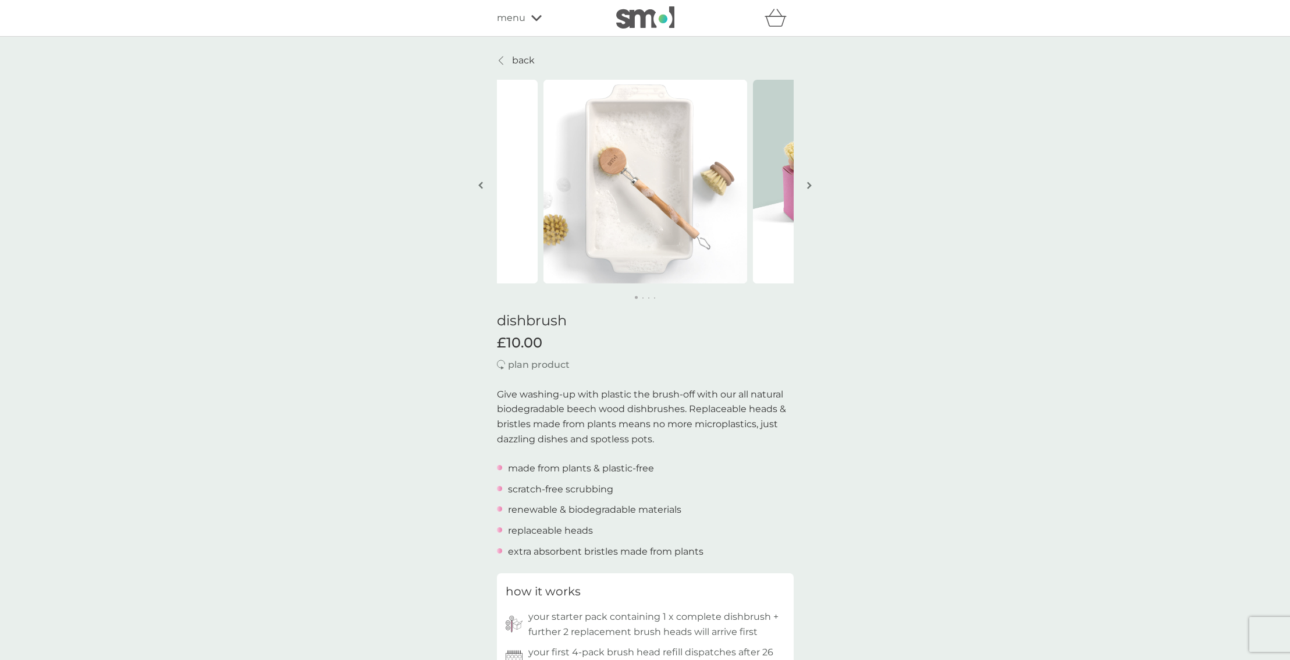
click at [807, 181] on img "button" at bounding box center [809, 185] width 5 height 9
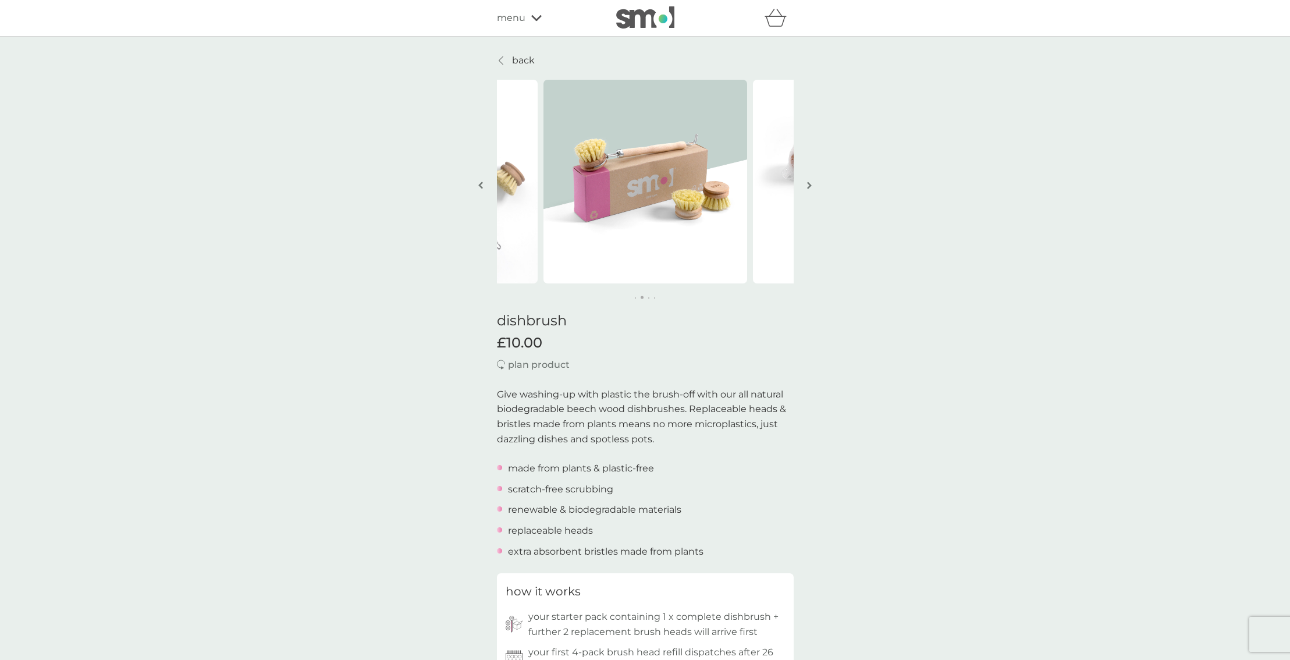
click at [807, 181] on img "button" at bounding box center [809, 185] width 5 height 9
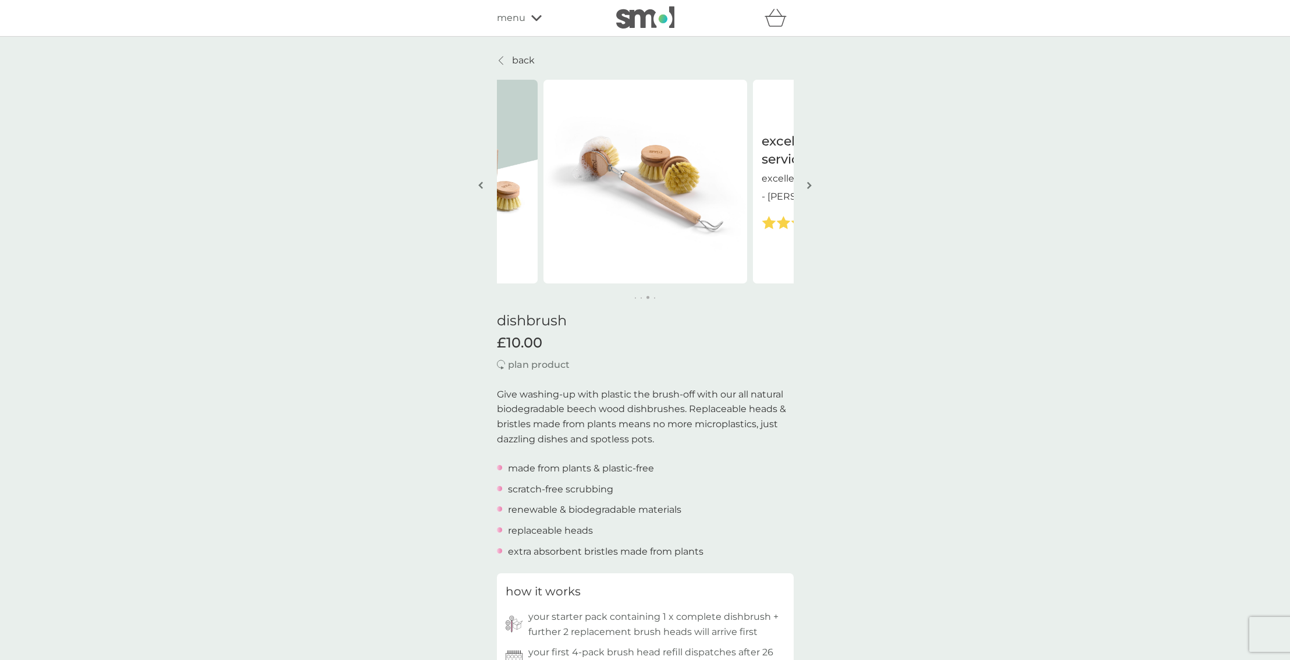
click at [807, 181] on img "button" at bounding box center [809, 185] width 5 height 9
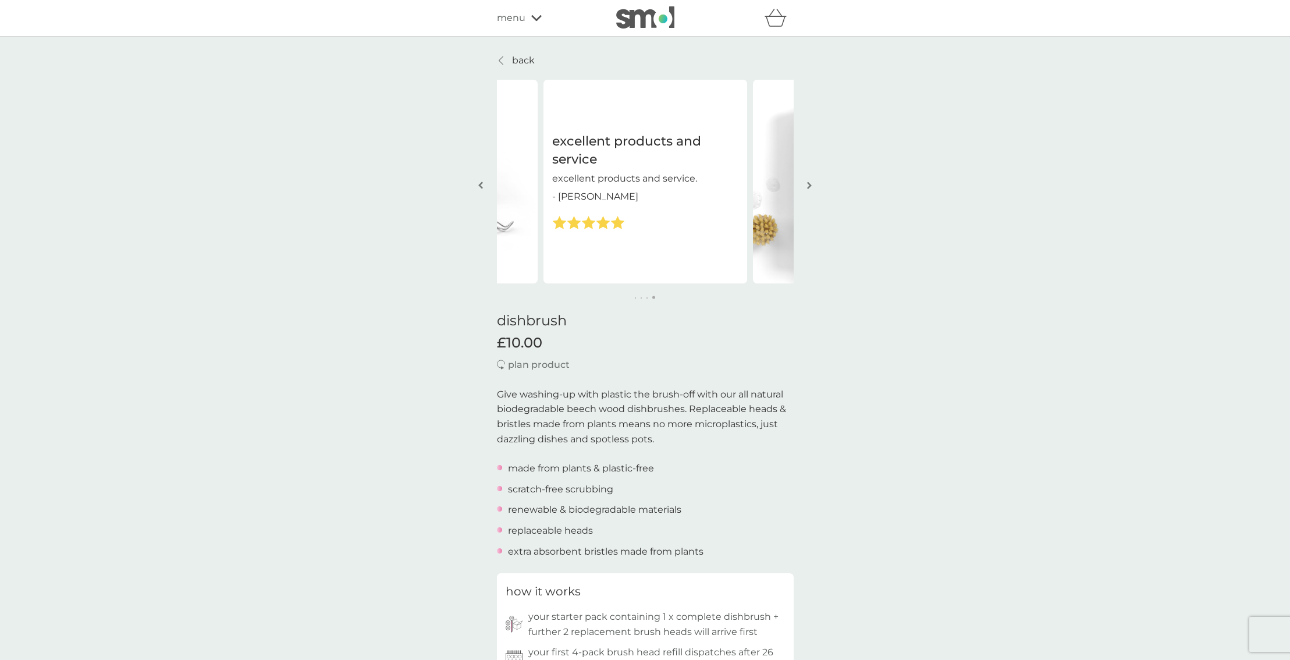
click at [807, 181] on img "button" at bounding box center [809, 185] width 5 height 9
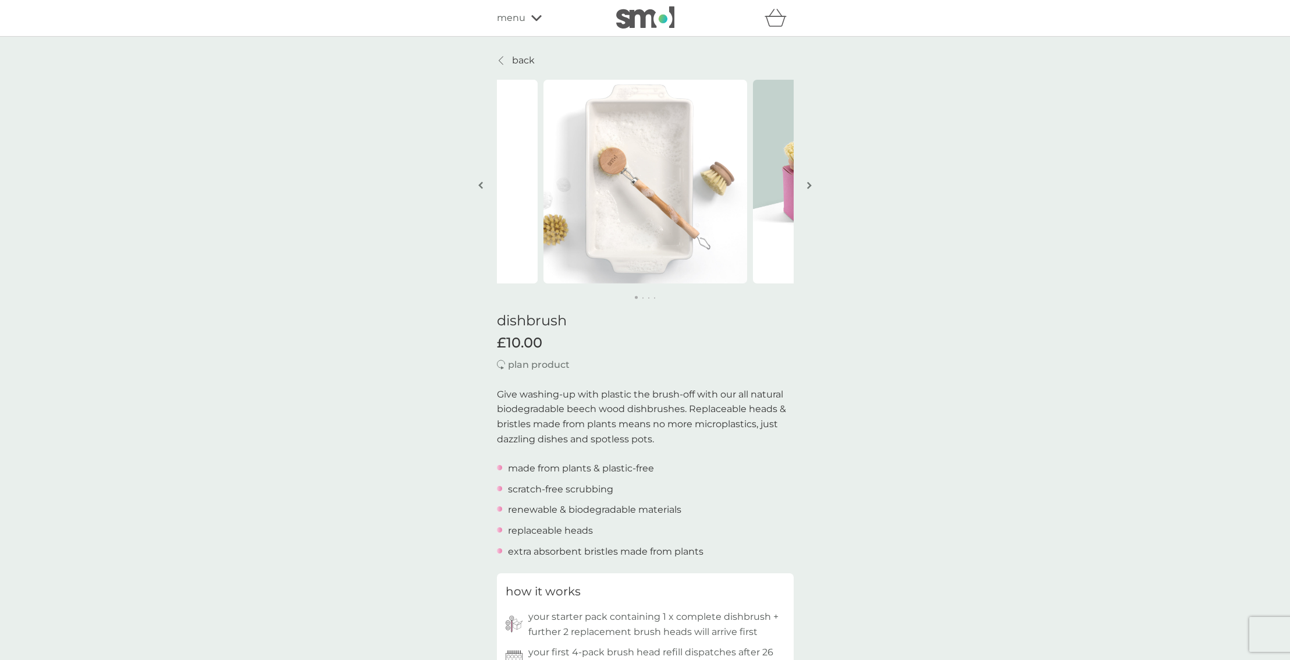
drag, startPoint x: 537, startPoint y: 90, endPoint x: 474, endPoint y: 61, distance: 68.7
drag, startPoint x: 474, startPoint y: 61, endPoint x: 503, endPoint y: 55, distance: 29.1
click at [503, 55] on link "back" at bounding box center [516, 60] width 38 height 15
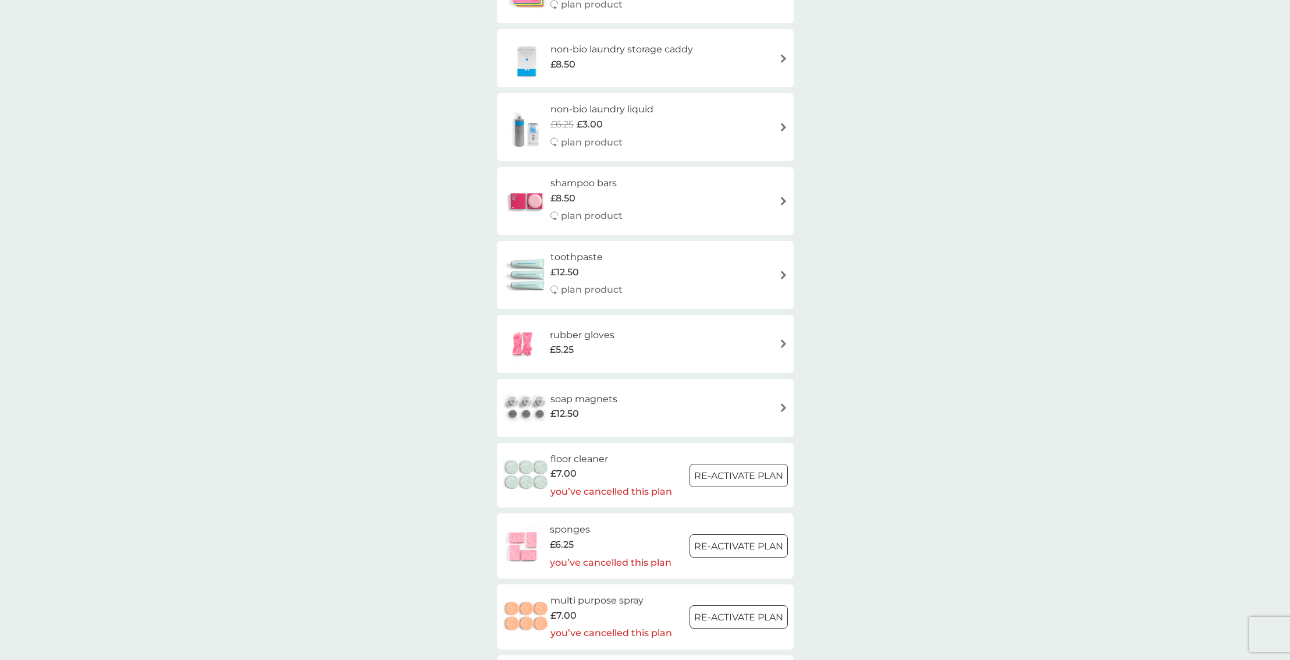
scroll to position [1106, 0]
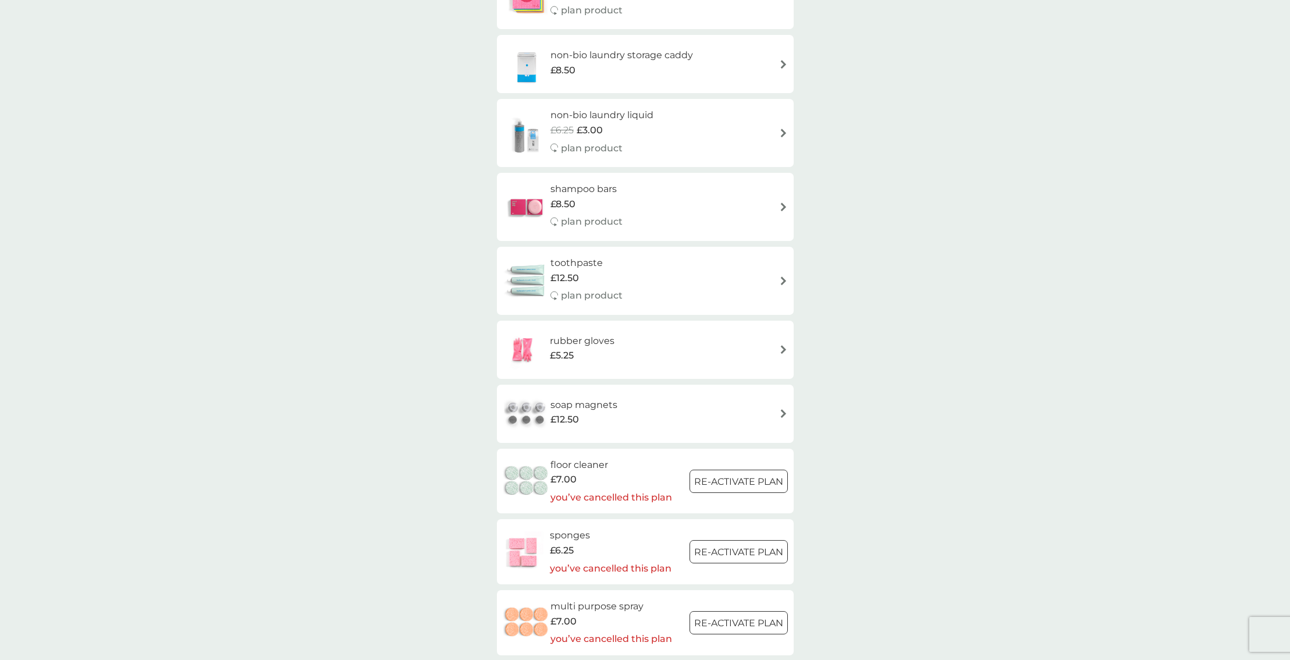
click at [565, 281] on span "£12.50" at bounding box center [565, 278] width 29 height 15
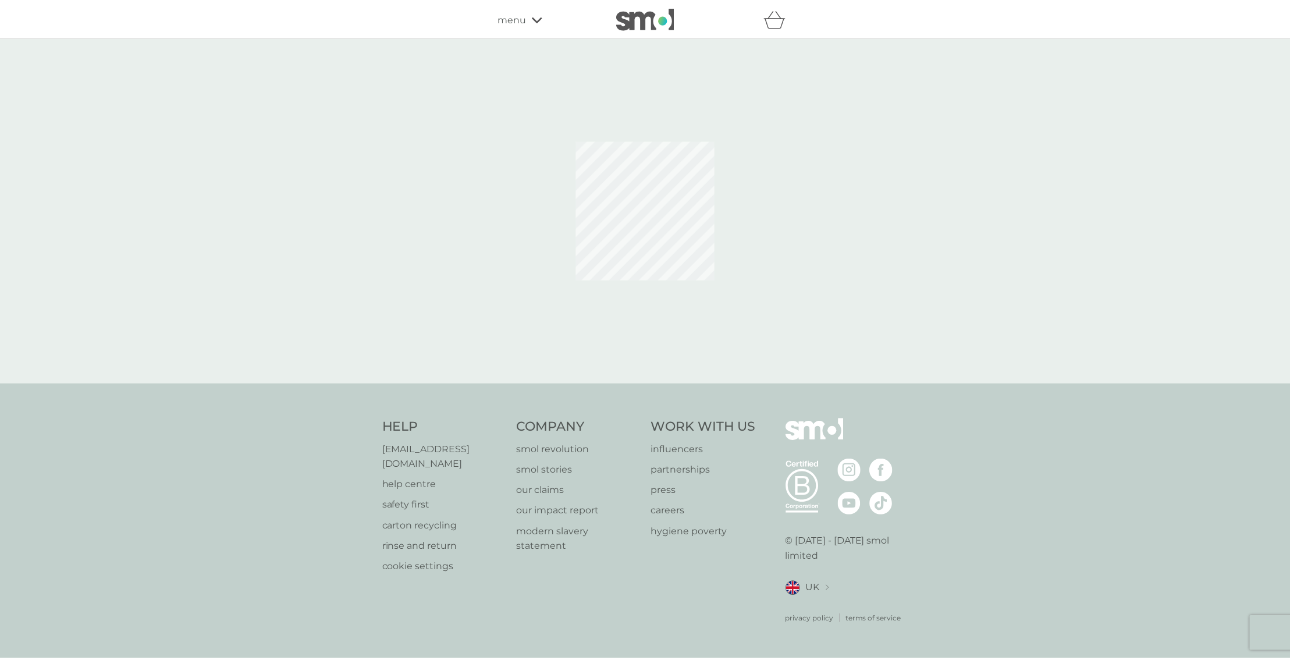
select select "91"
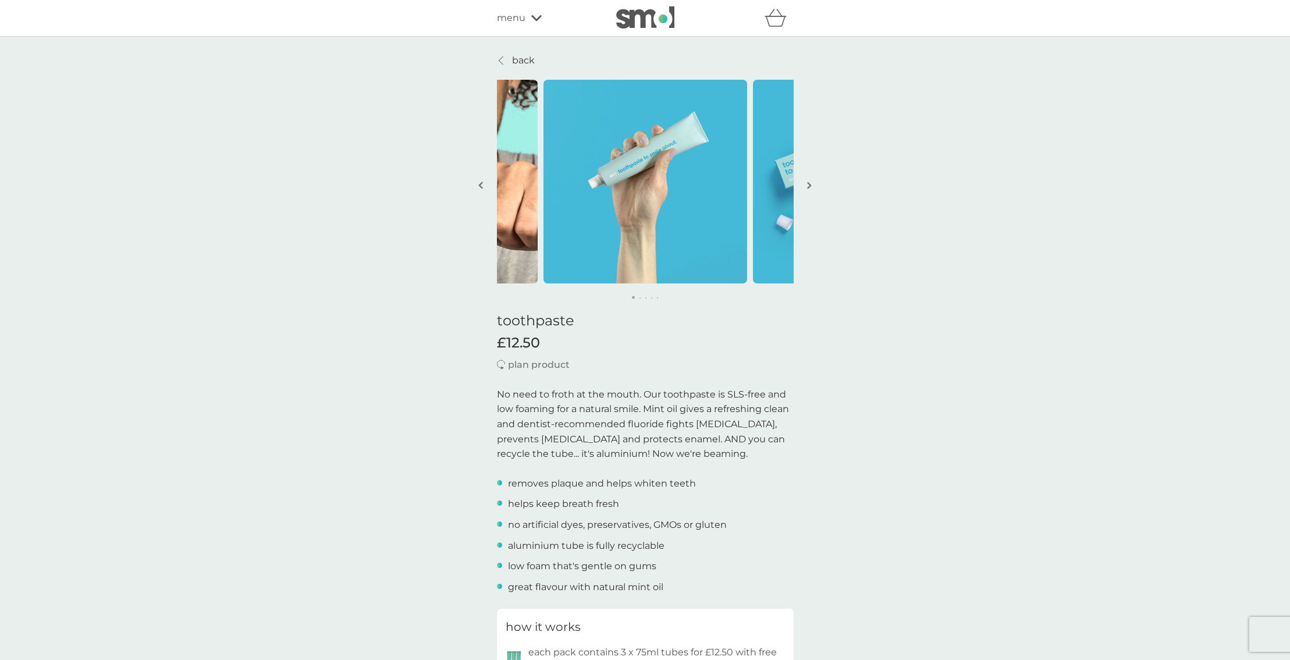
click at [810, 184] on img "button" at bounding box center [809, 185] width 5 height 9
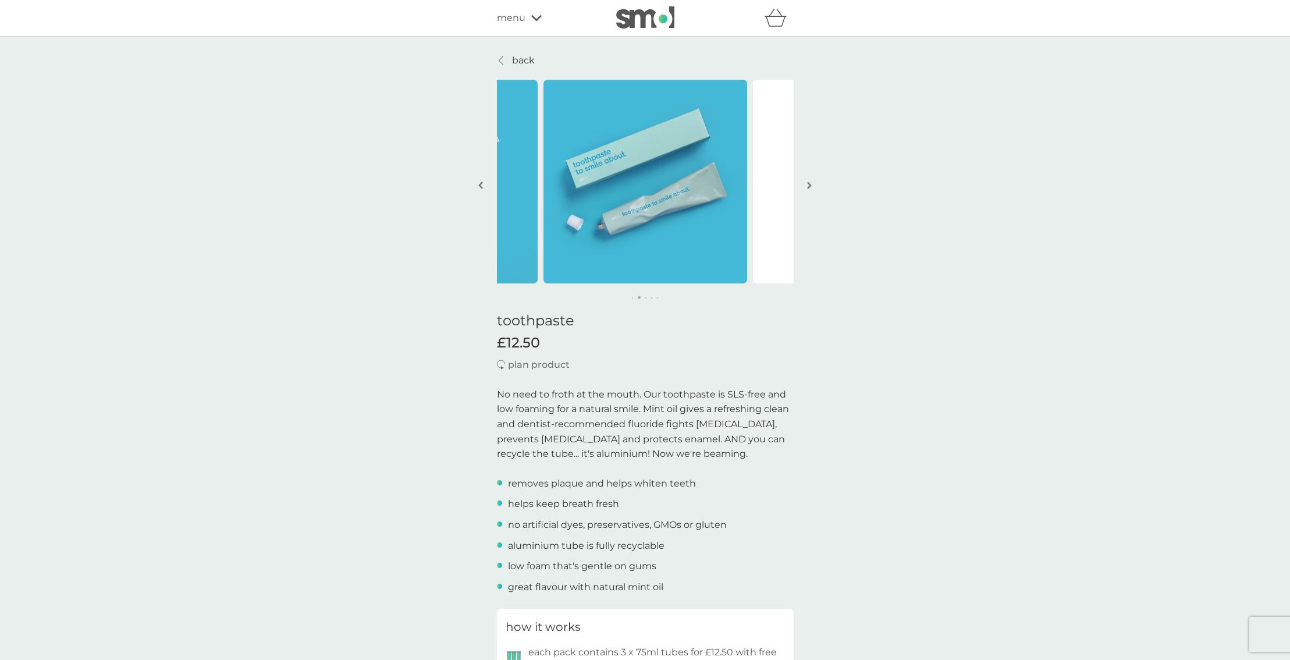
click at [810, 184] on img "button" at bounding box center [809, 185] width 5 height 9
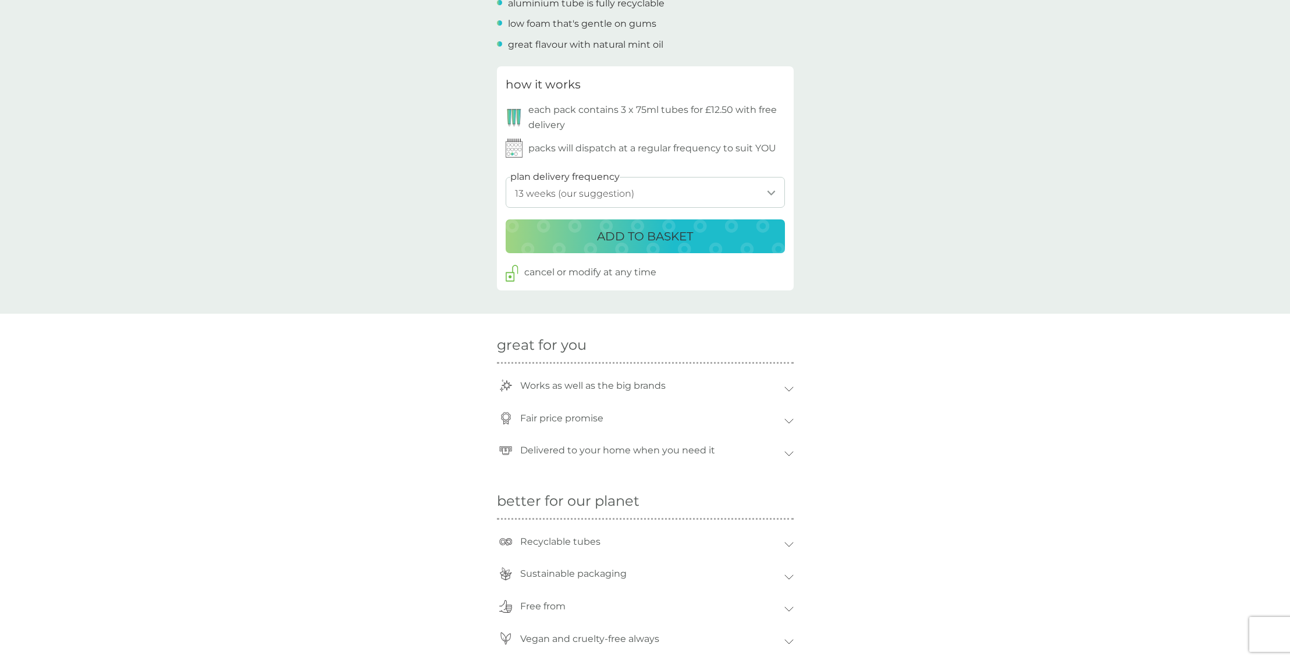
scroll to position [582, 0]
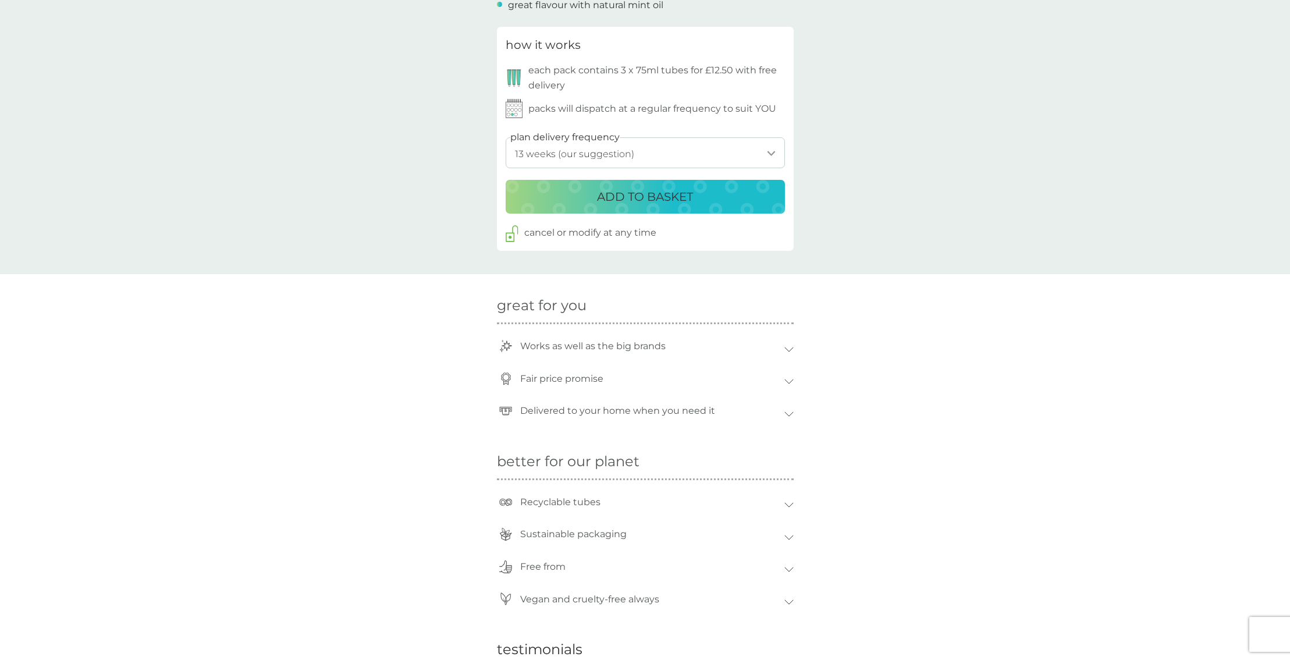
click at [537, 568] on p "Free from" at bounding box center [542, 566] width 57 height 27
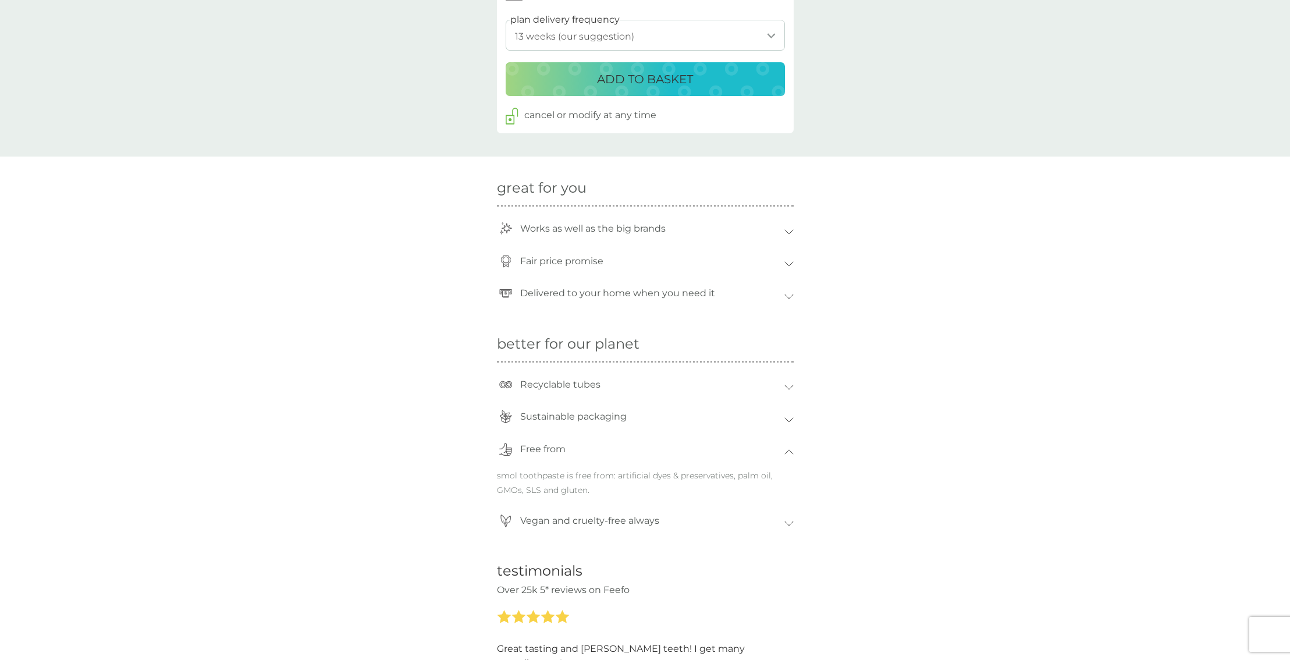
scroll to position [757, 0]
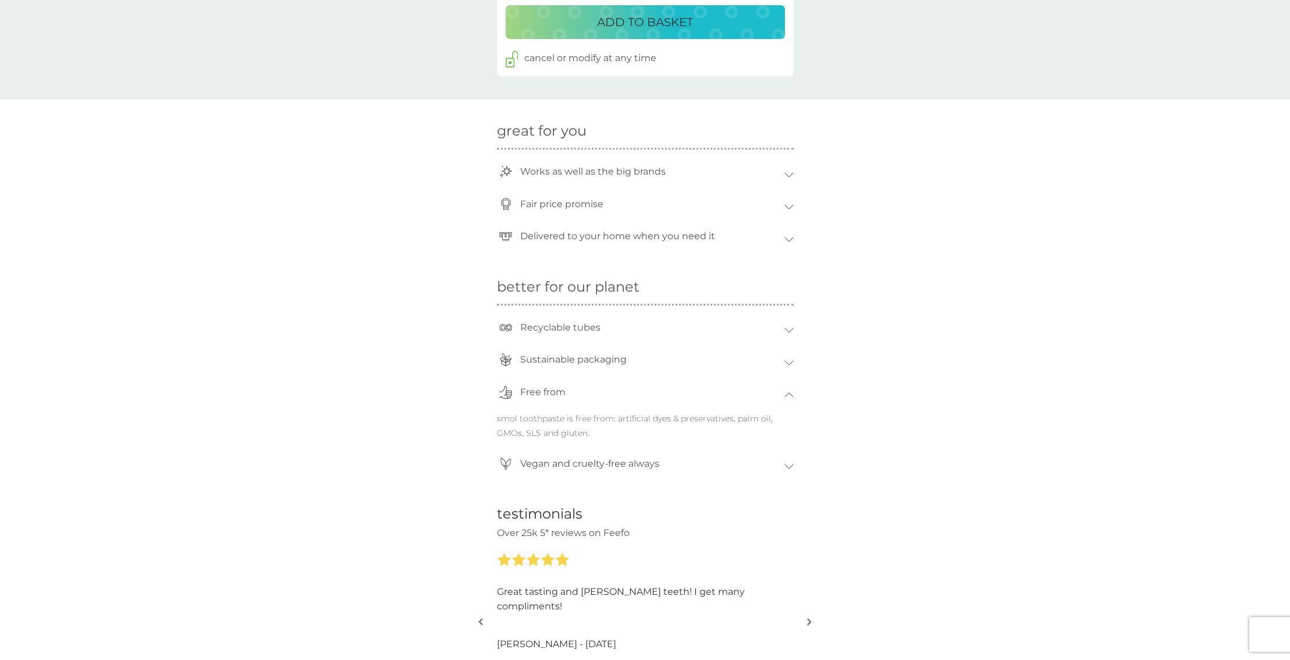
click at [608, 465] on p "Vegan and cruelty-free always" at bounding box center [589, 463] width 151 height 27
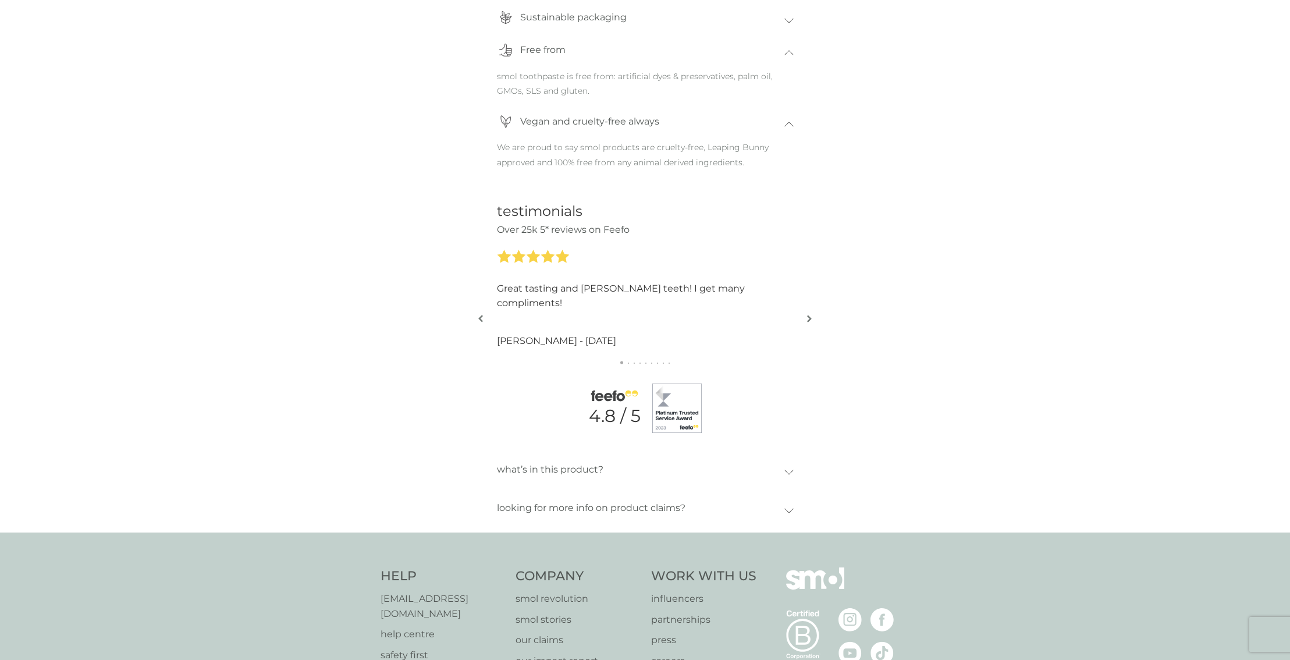
scroll to position [1106, 0]
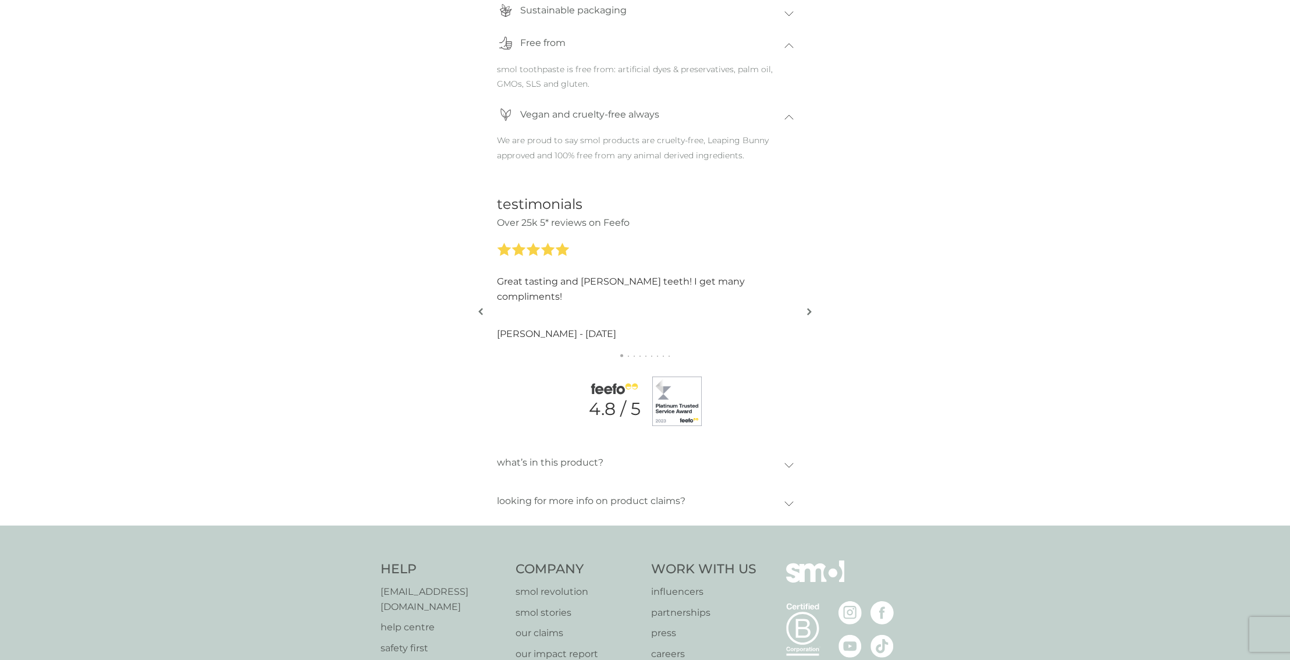
click at [790, 466] on icon at bounding box center [789, 465] width 8 height 4
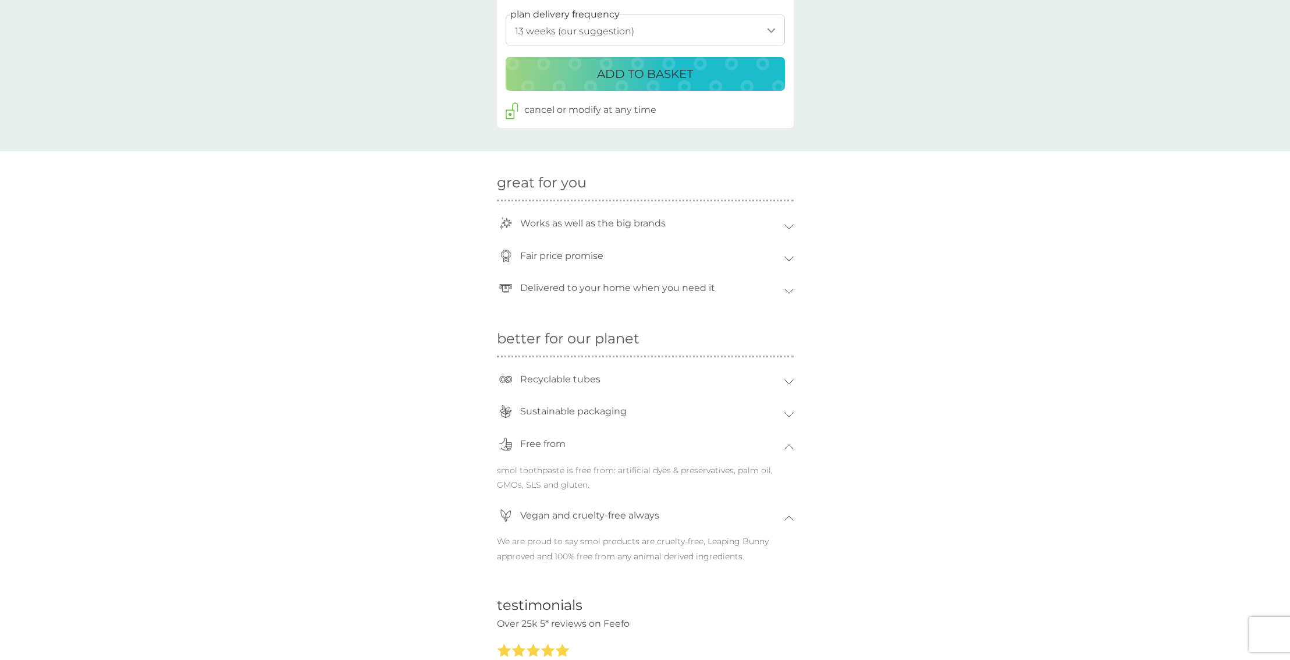
scroll to position [0, 0]
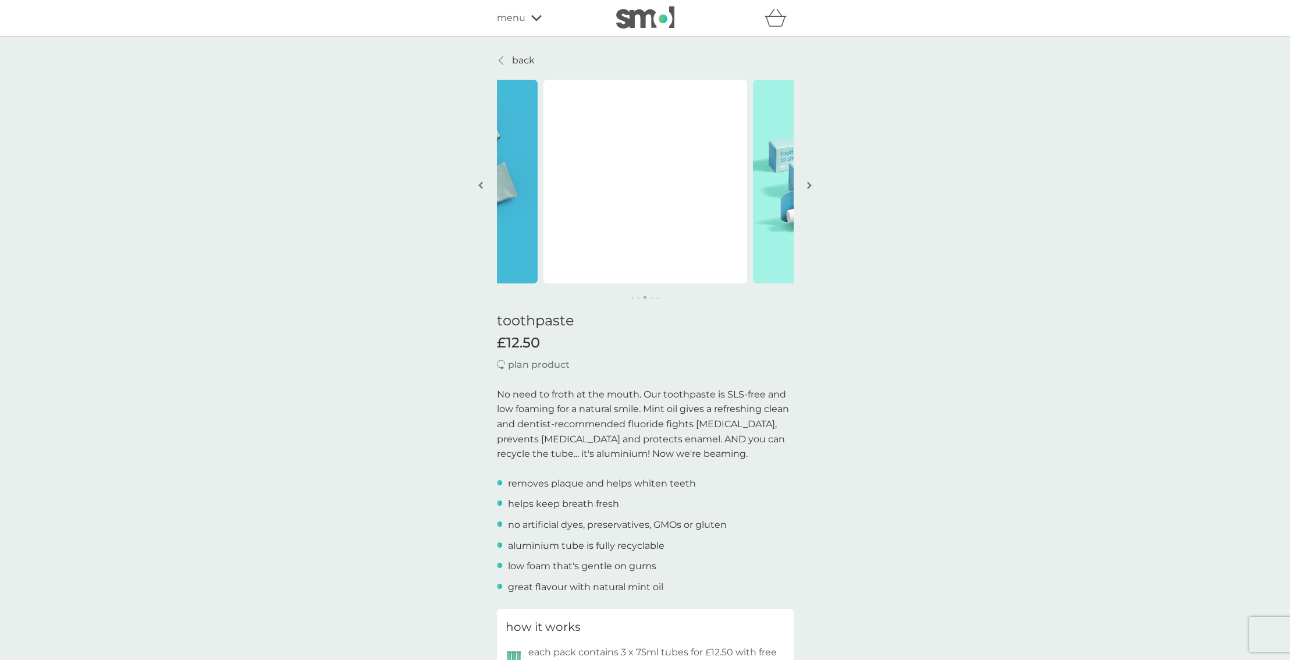
click at [502, 58] on icon at bounding box center [501, 60] width 5 height 9
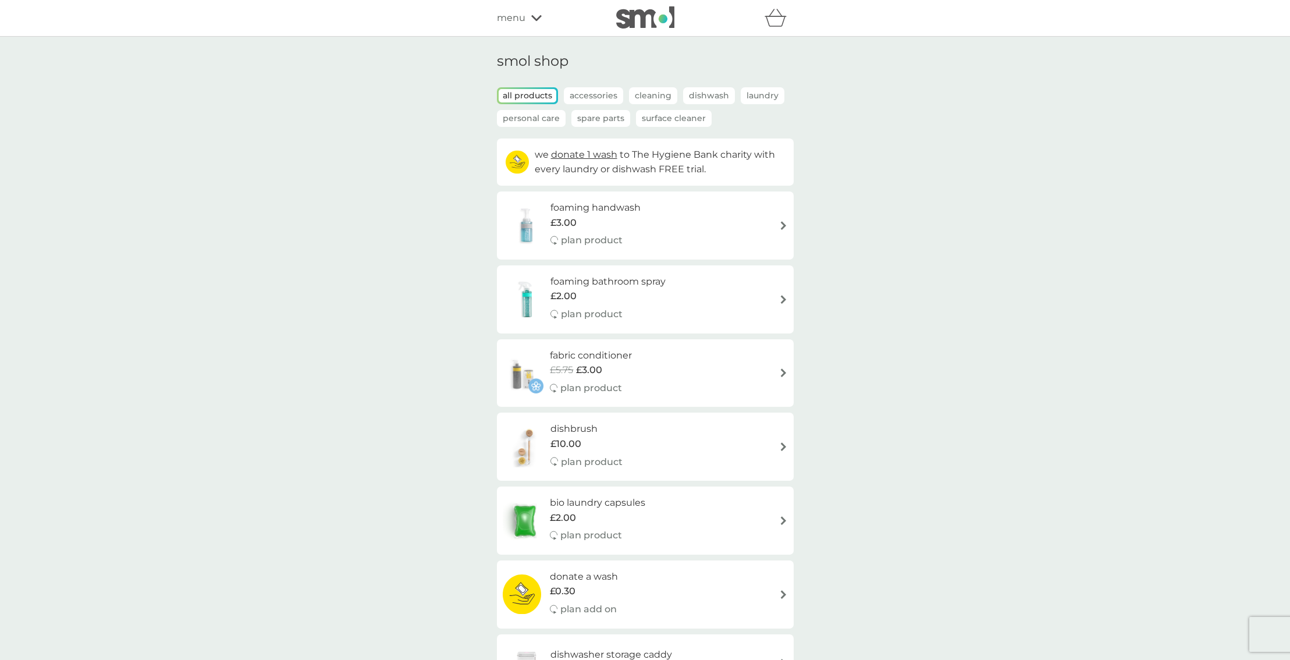
click at [524, 17] on span "menu" at bounding box center [511, 17] width 29 height 15
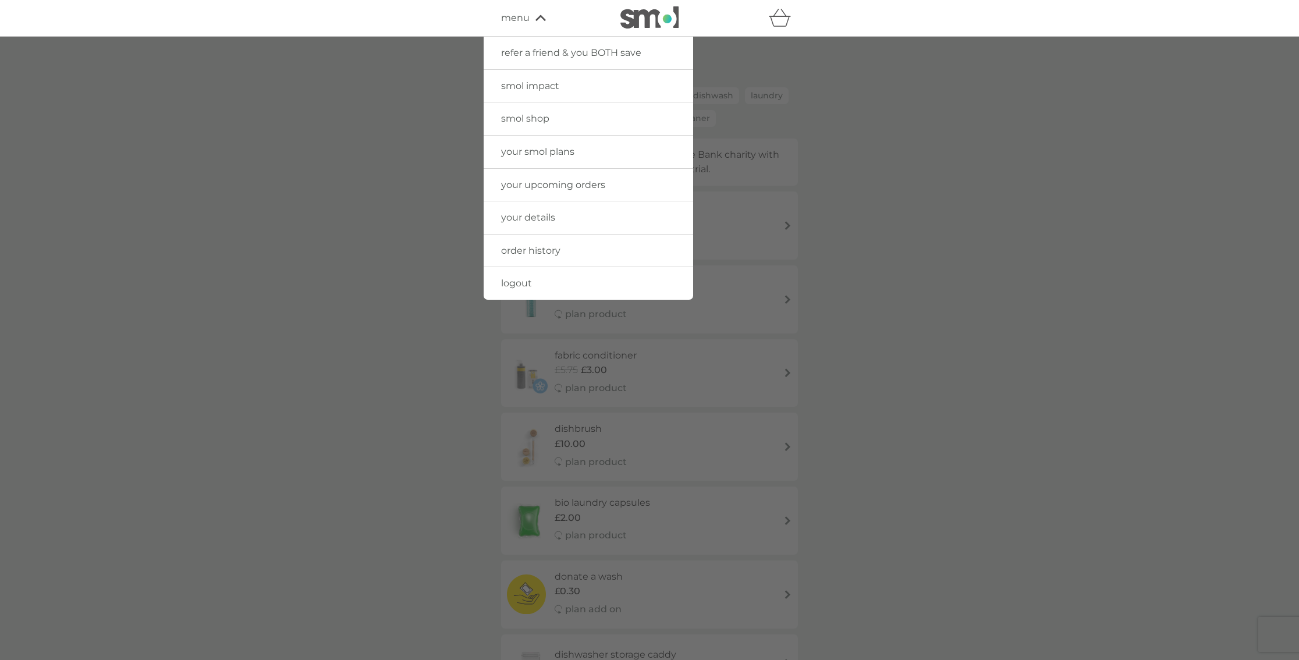
click at [546, 180] on span "your upcoming orders" at bounding box center [553, 184] width 104 height 11
